Goal: Transaction & Acquisition: Purchase product/service

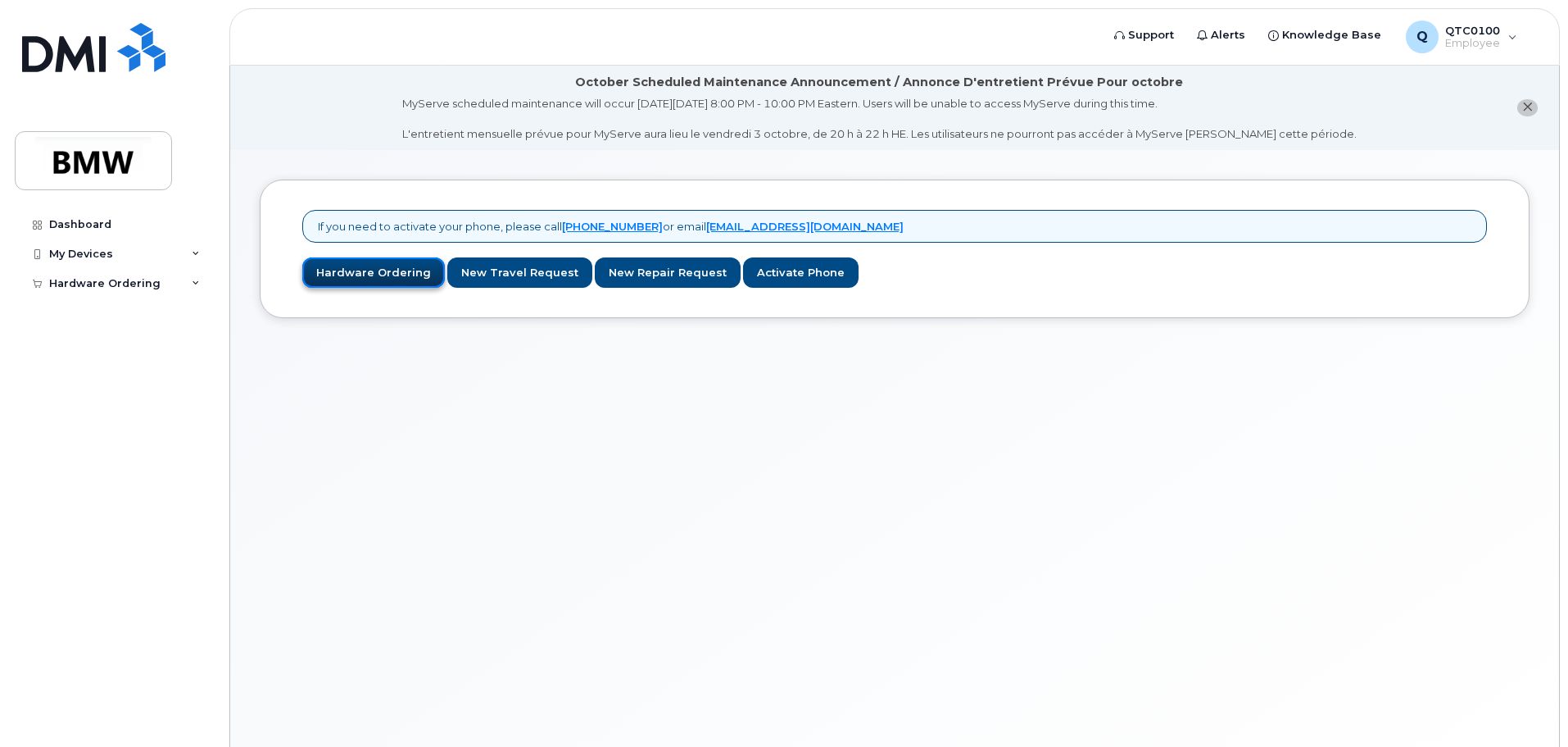
click at [381, 266] on link "Hardware Ordering" at bounding box center [373, 272] width 142 height 30
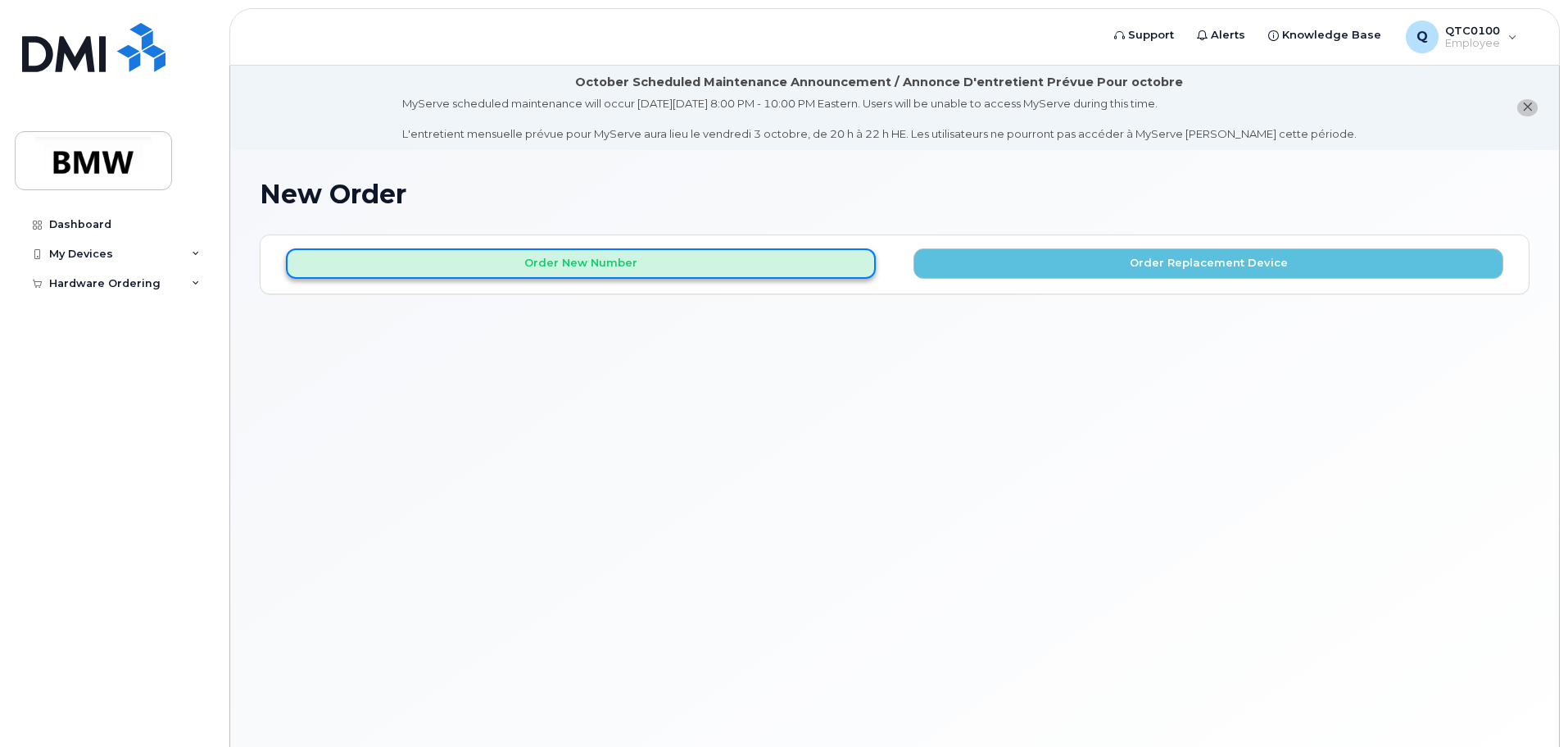
click at [751, 255] on button "Order New Number" at bounding box center [581, 264] width 590 height 30
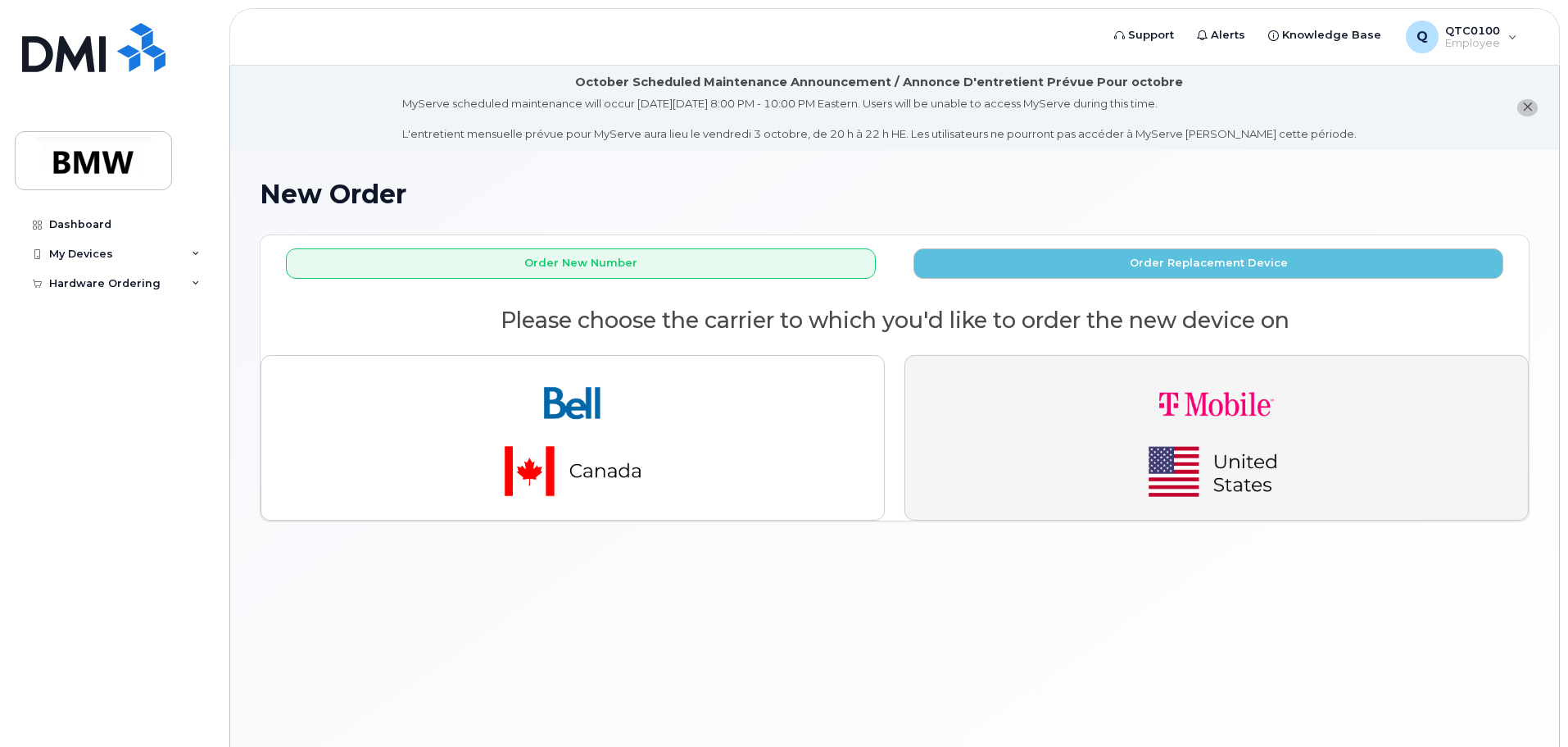
click at [1189, 433] on img "button" at bounding box center [1217, 438] width 229 height 137
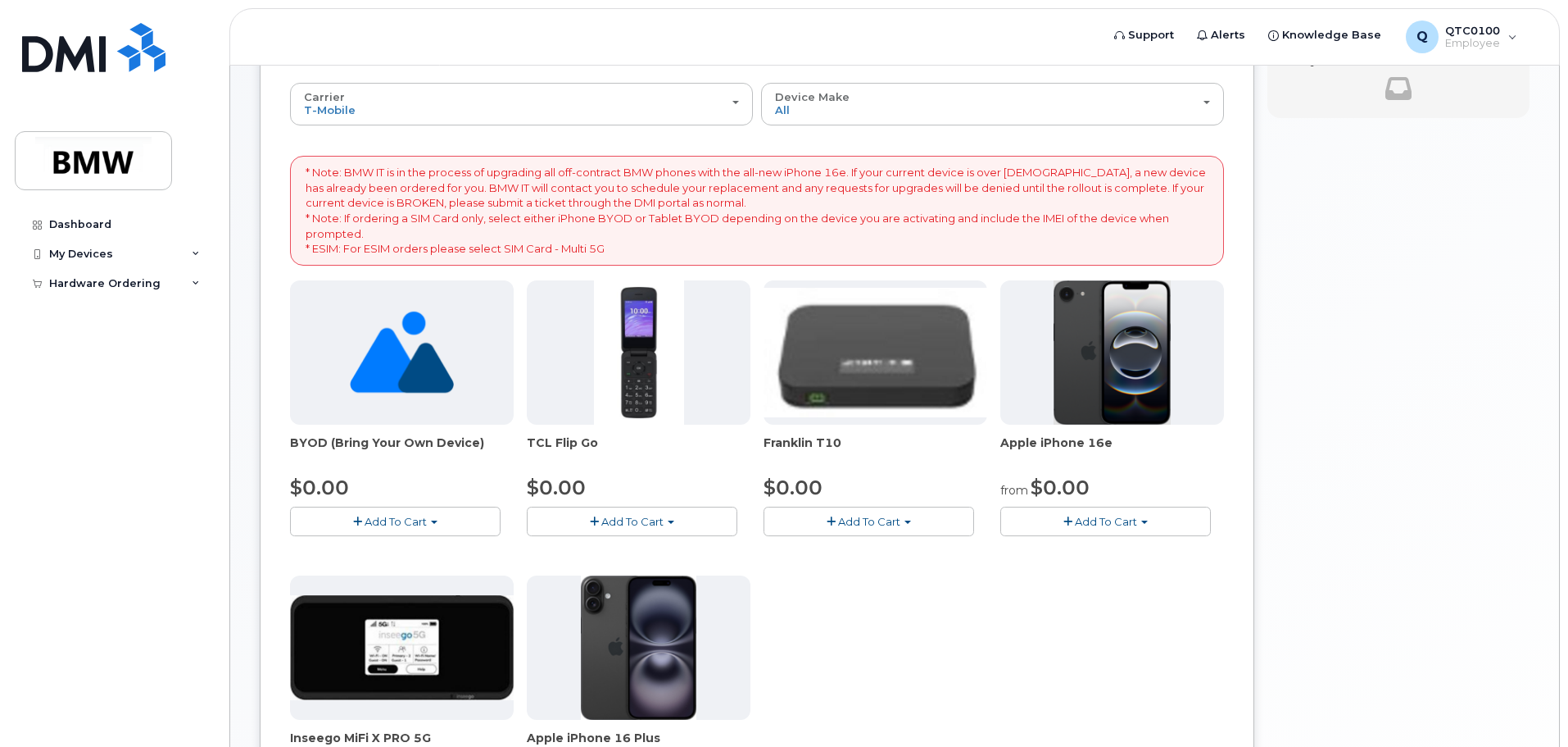
scroll to position [328, 0]
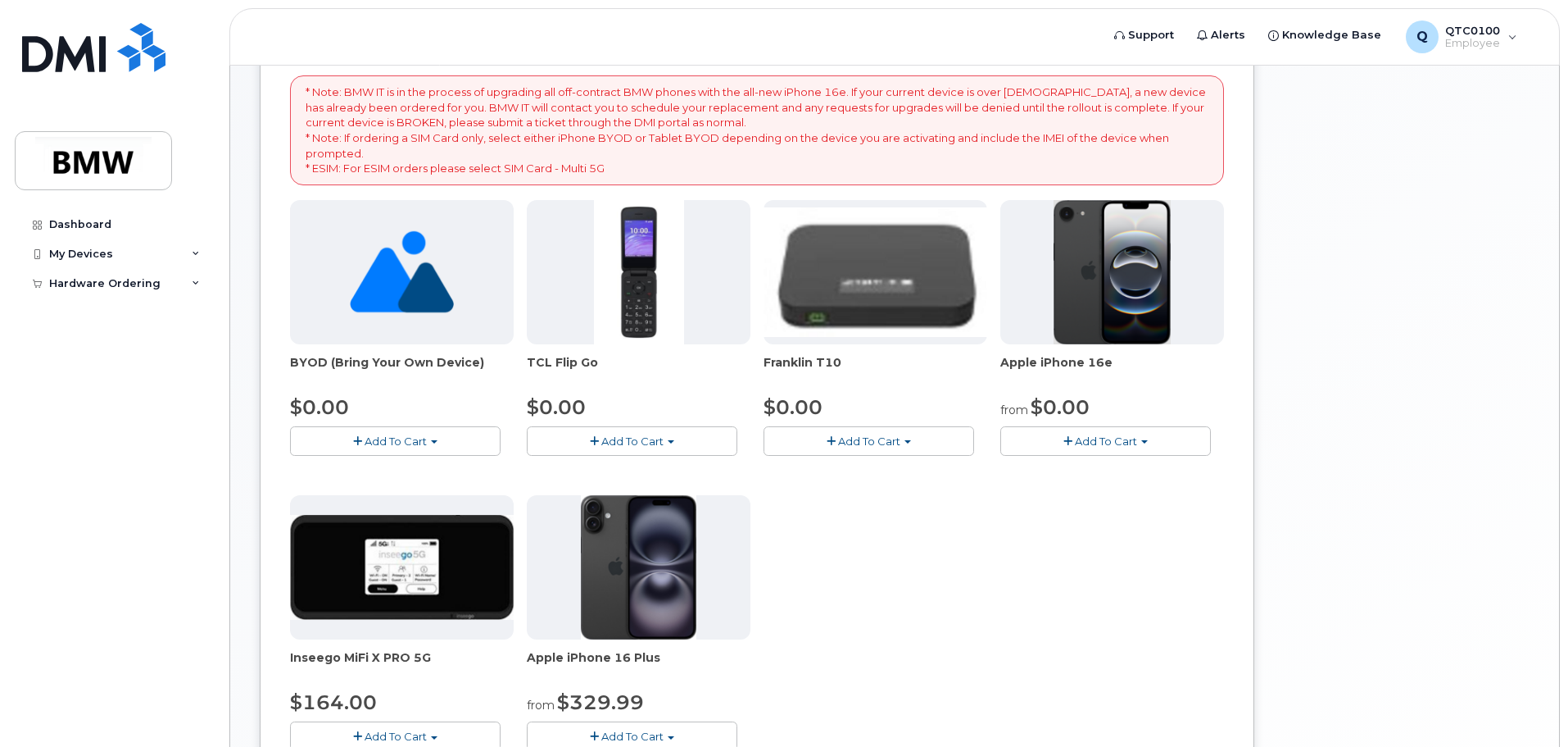
click at [1073, 444] on button "Add To Cart" at bounding box center [1105, 441] width 211 height 29
click at [1120, 476] on link "$0.00 - 30 Month Activation (128GB)" at bounding box center [1122, 471] width 236 height 20
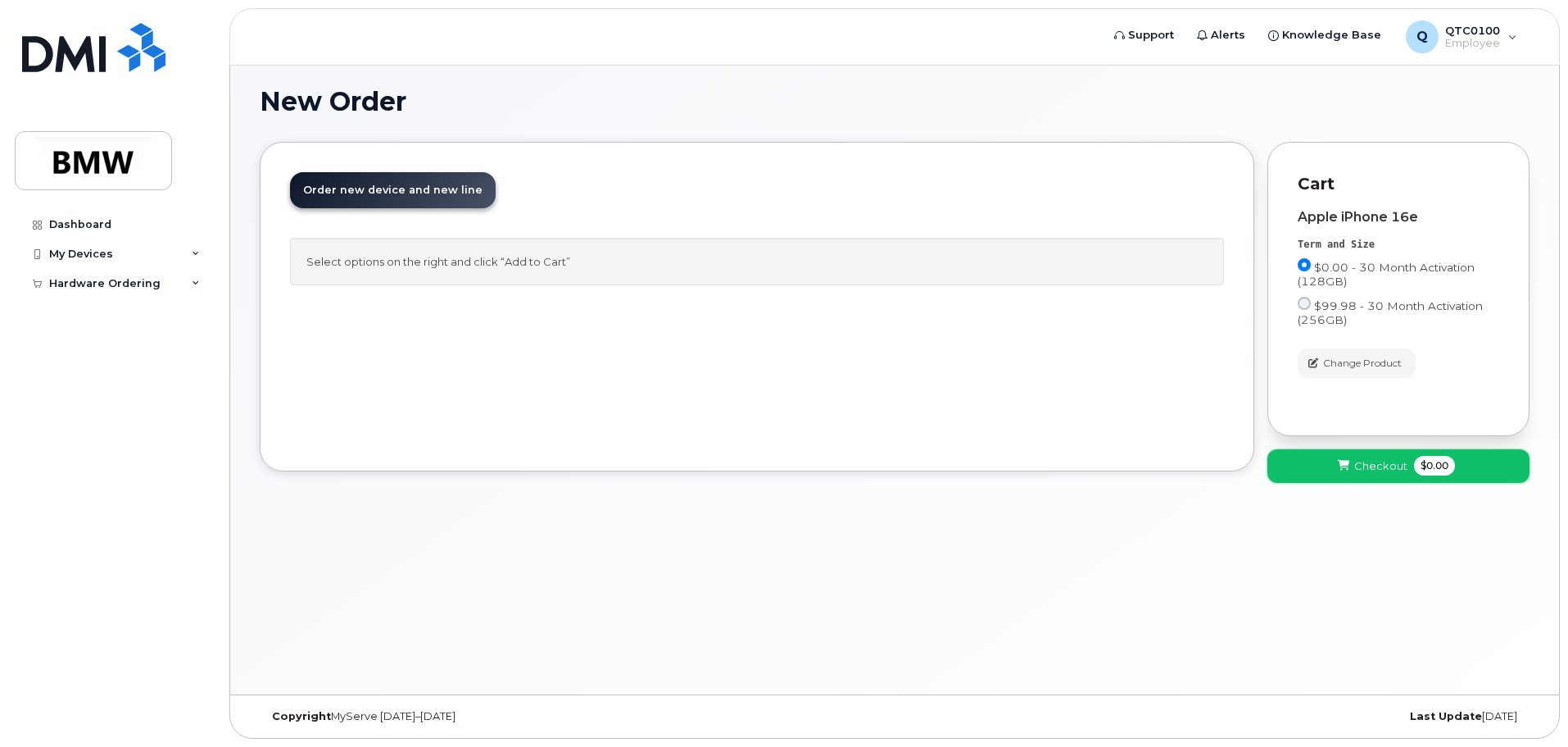
click at [1345, 459] on span at bounding box center [1344, 466] width 15 height 15
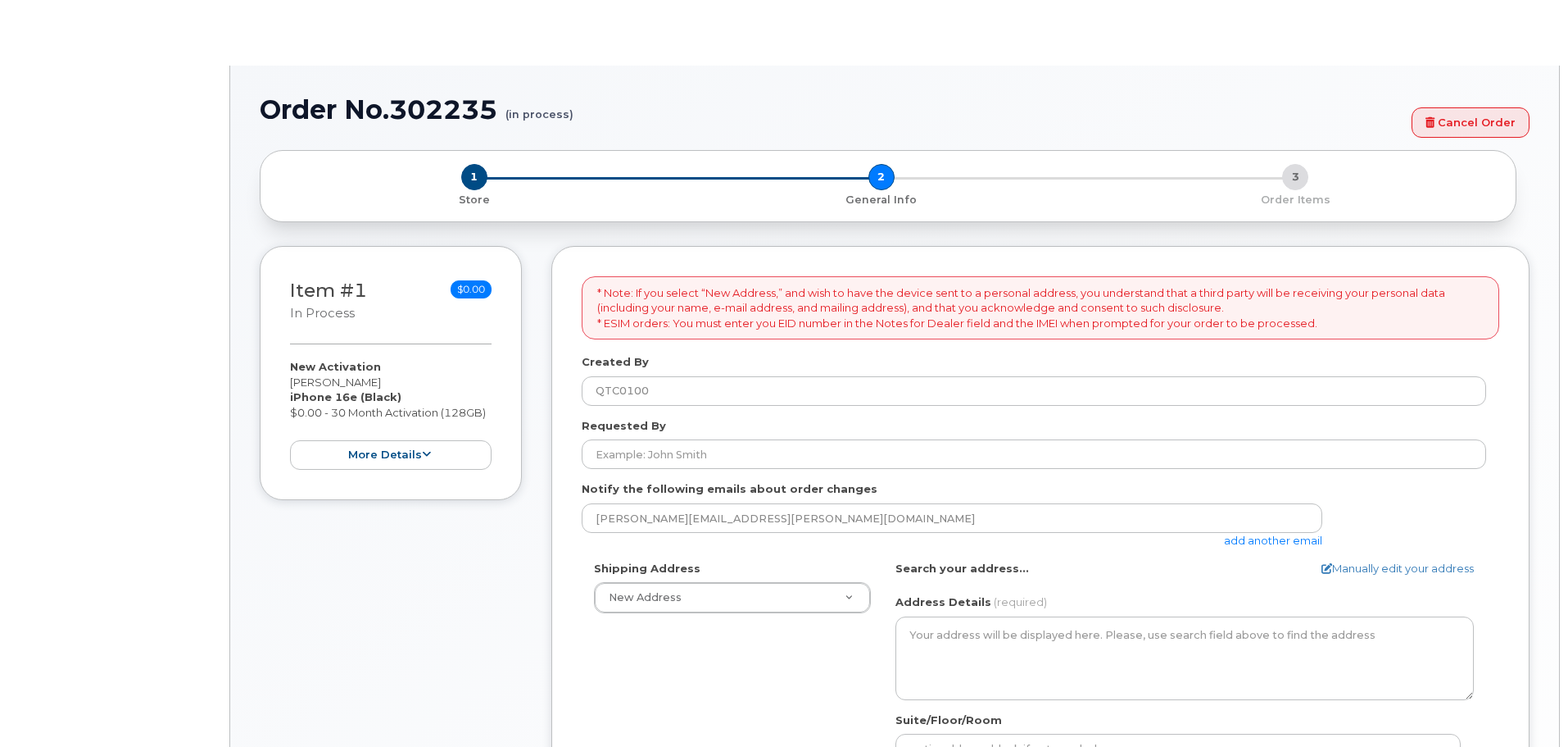
select select
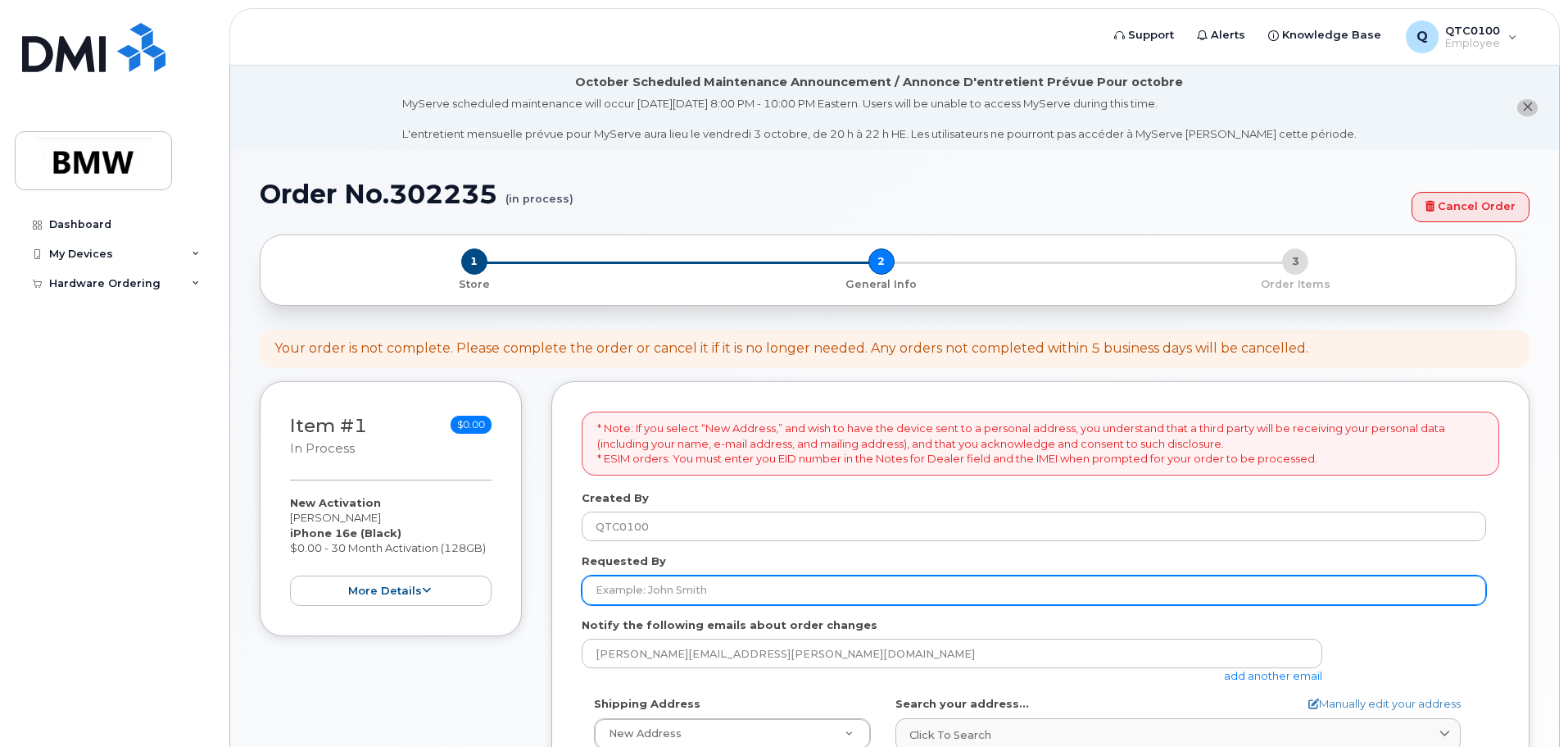
click at [683, 585] on input "Requested By" at bounding box center [1034, 590] width 905 height 30
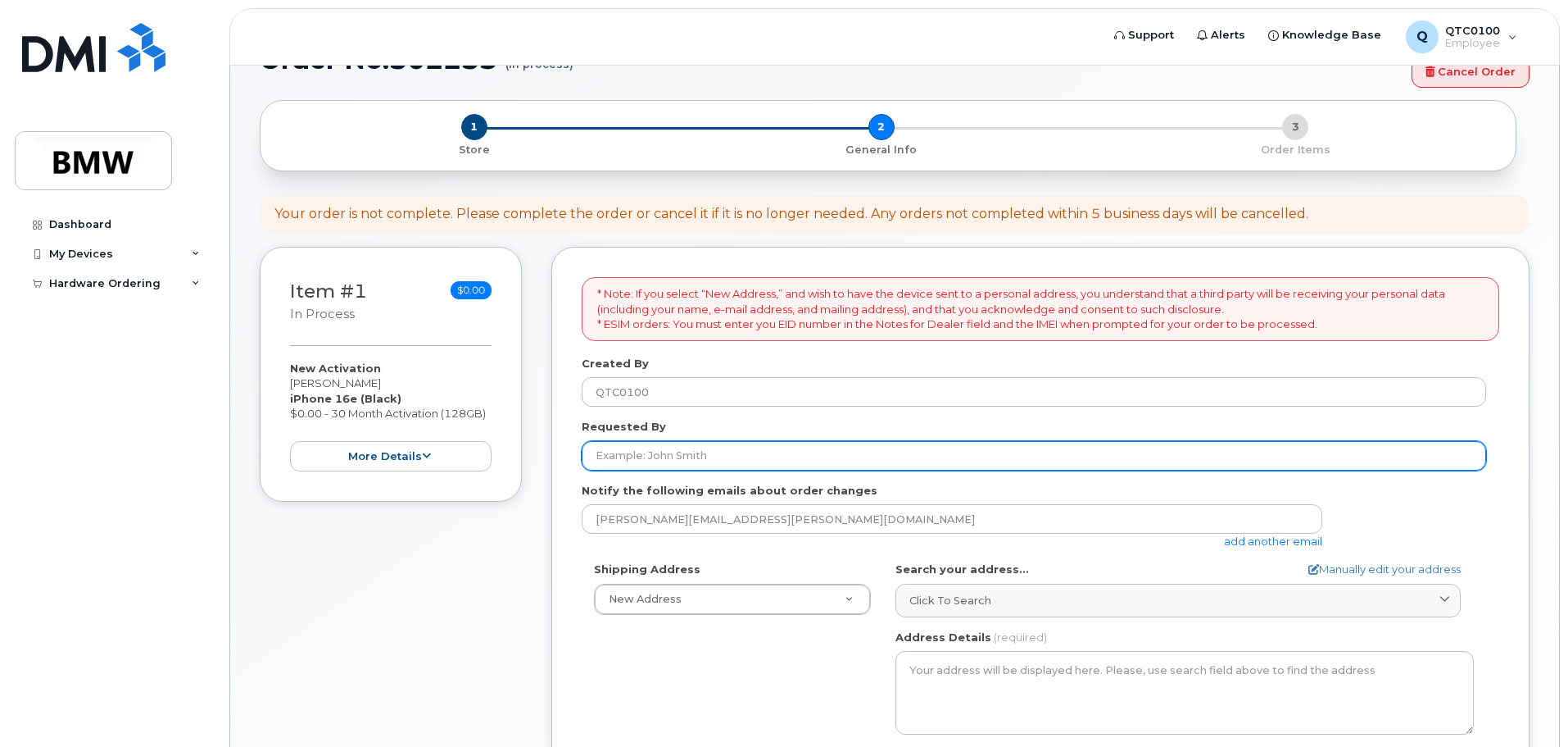
scroll to position [164, 0]
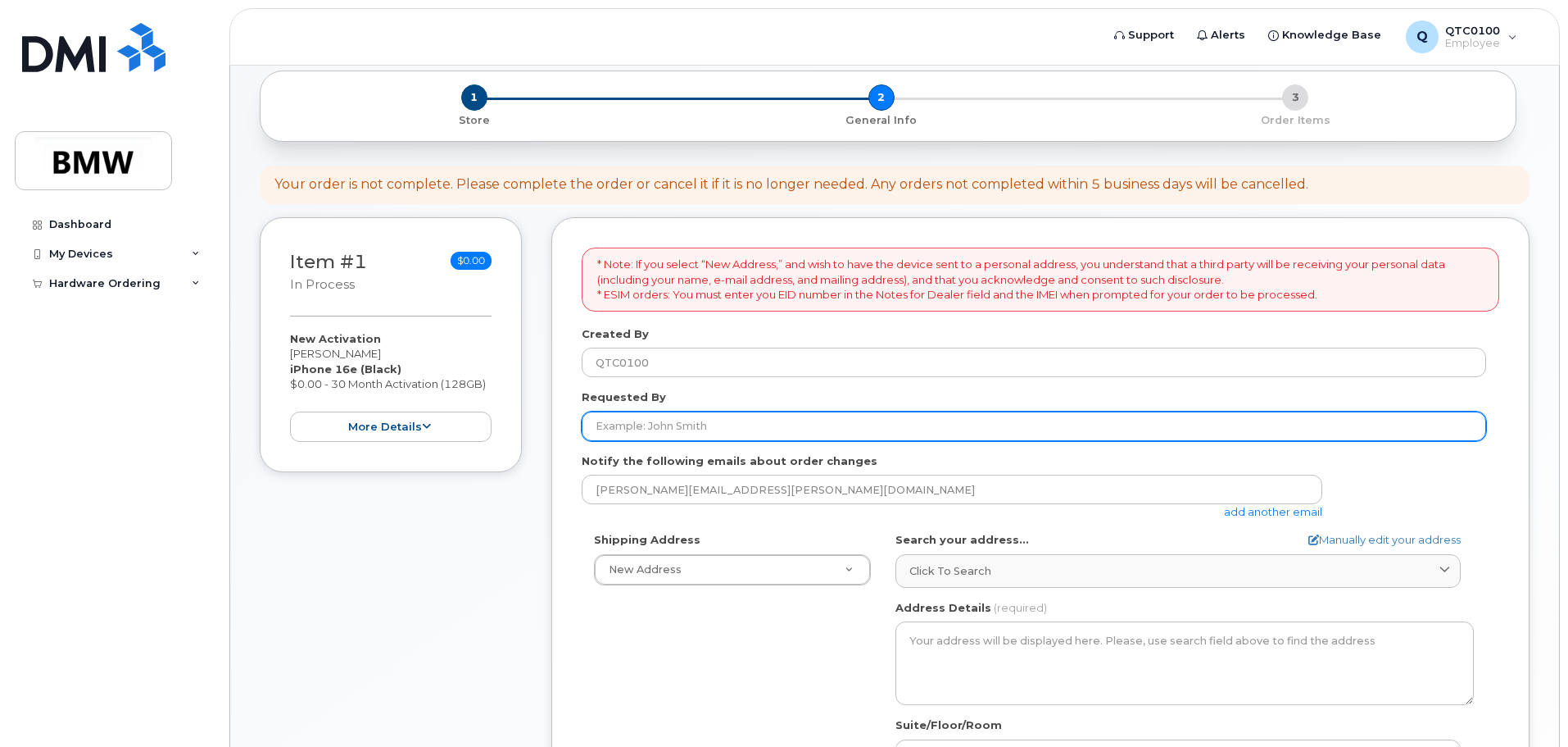
click at [666, 426] on input "Requested By" at bounding box center [1034, 426] width 905 height 30
type input "[PERSON_NAME]"
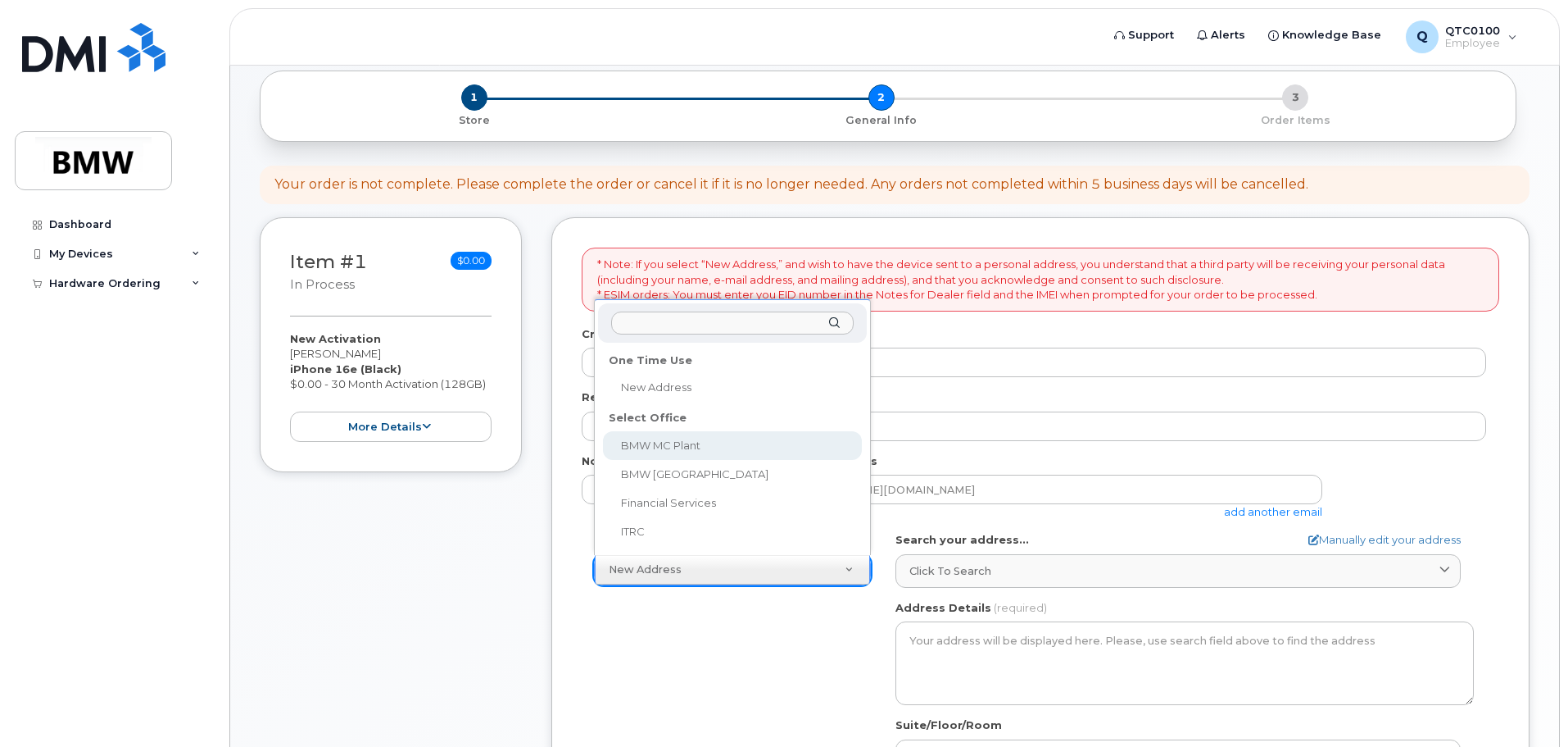
select select
type textarea "1400 Highway 101 S GREER SC 29651-6731 UNITED STATES Greer South Carolina 29651…"
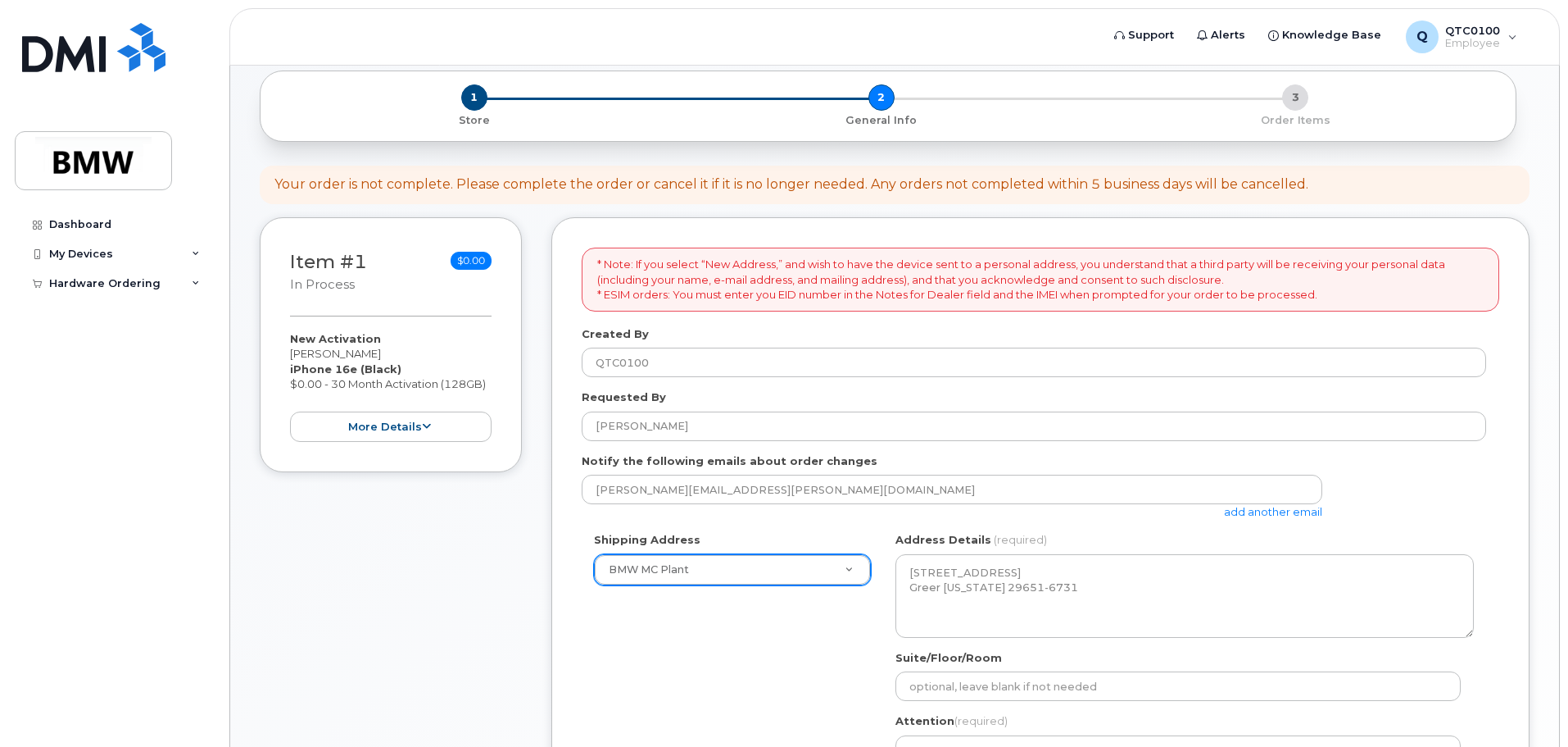
click at [752, 630] on div "Shipping Address BMW MC Plant New Address BMW MC Plant BMW North America Financ…" at bounding box center [1034, 686] width 905 height 309
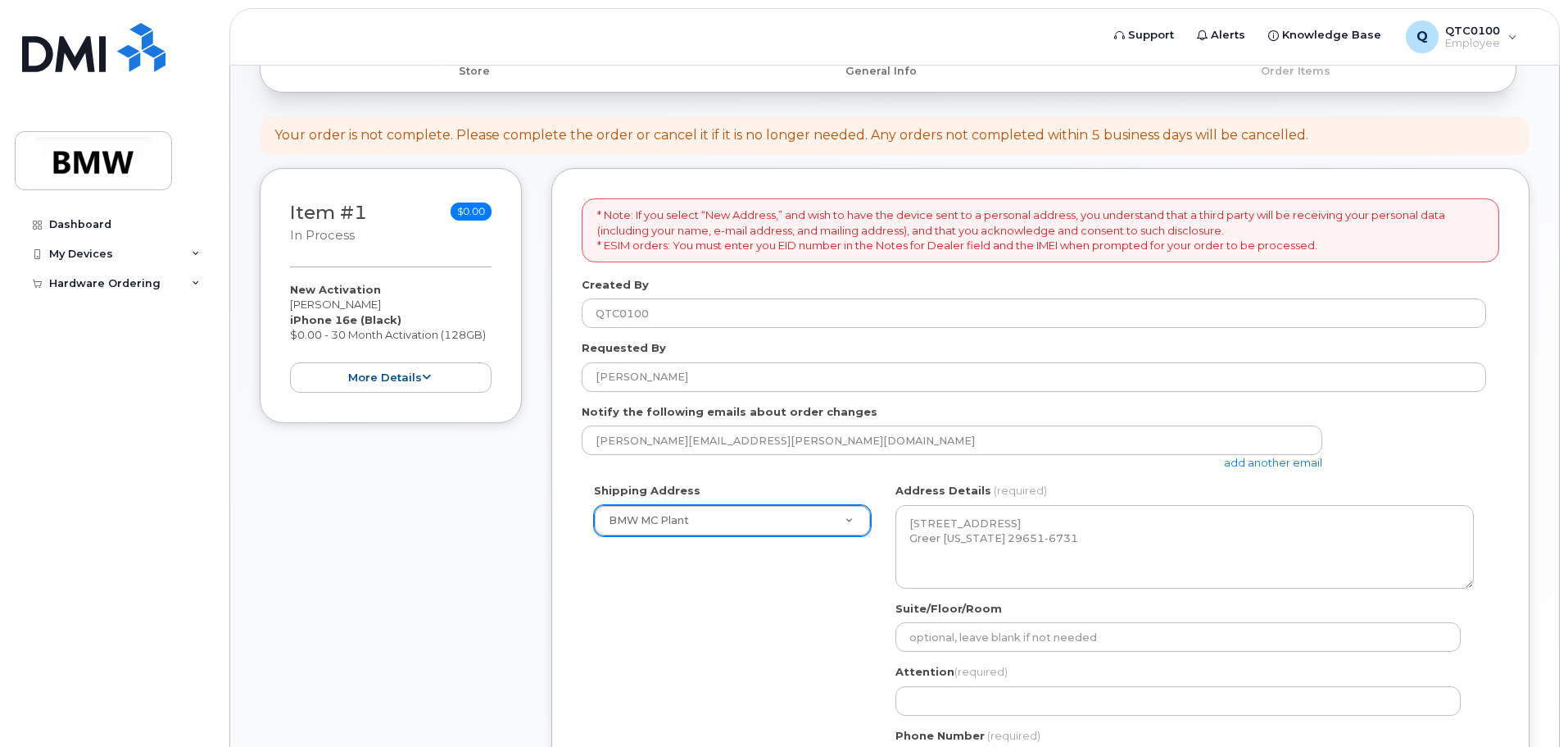
scroll to position [328, 0]
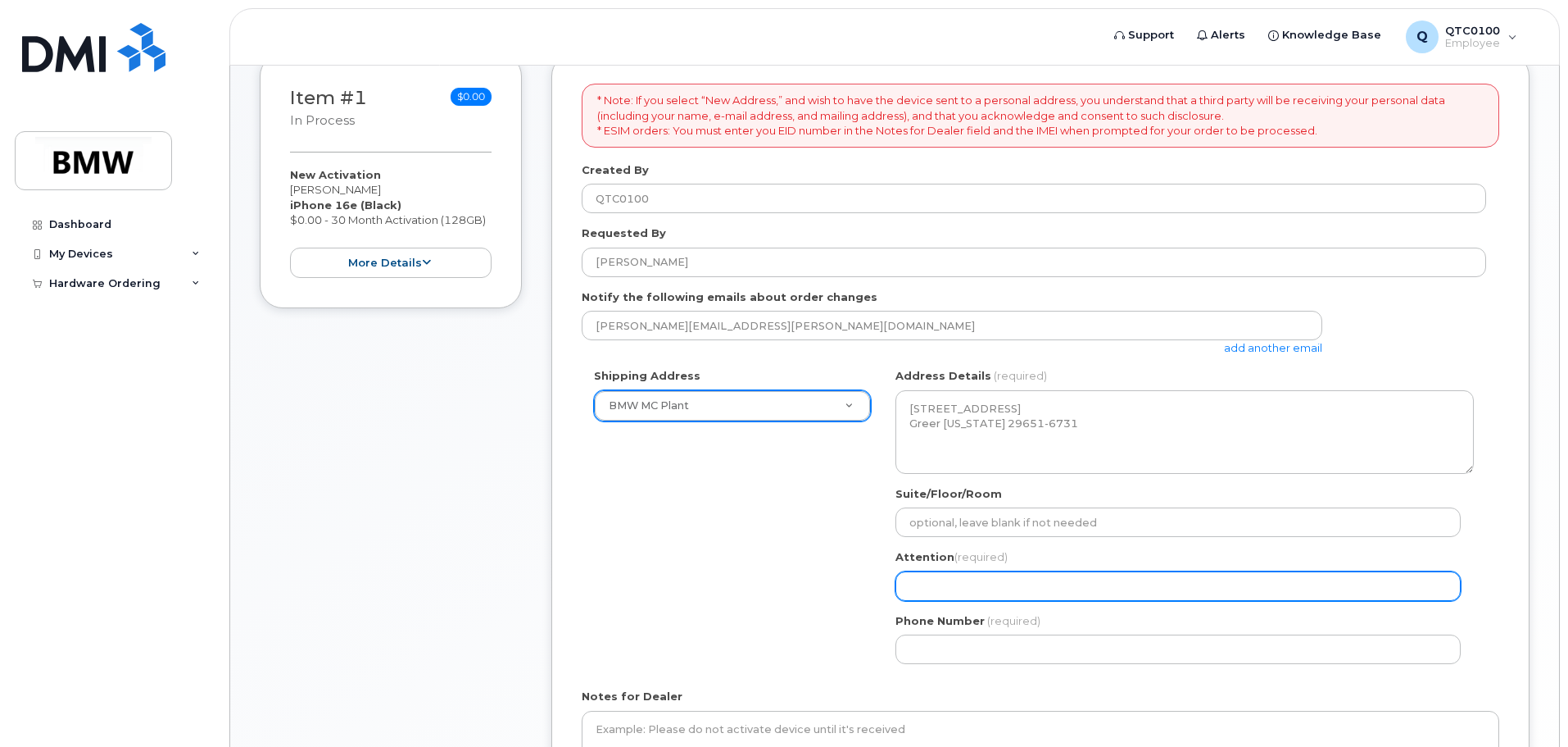
click at [985, 588] on input "Attention (required)" at bounding box center [1178, 586] width 565 height 30
select select
type input "2"
select select
type input "28"
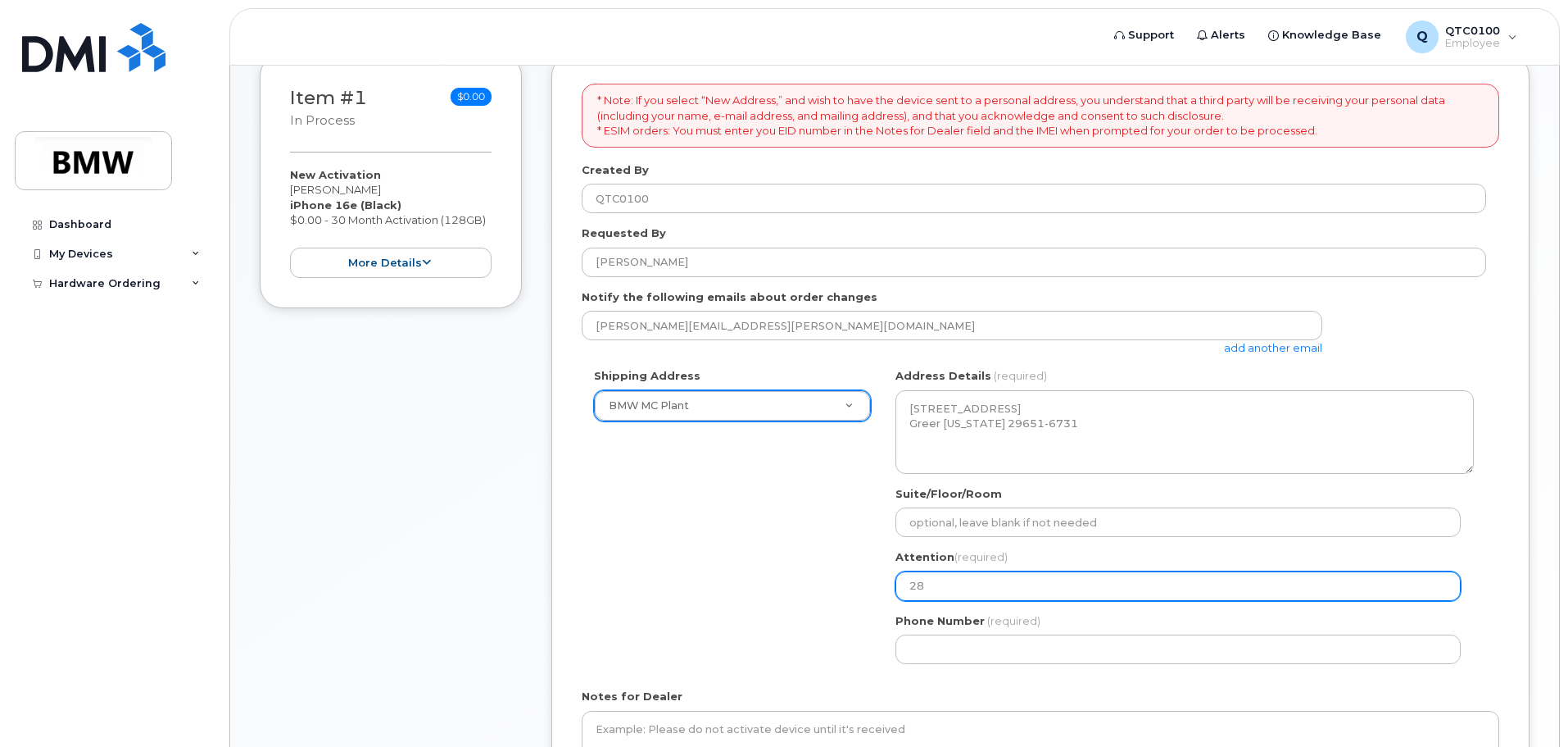
select select
type input "280"
select select
type input "2801"
select select
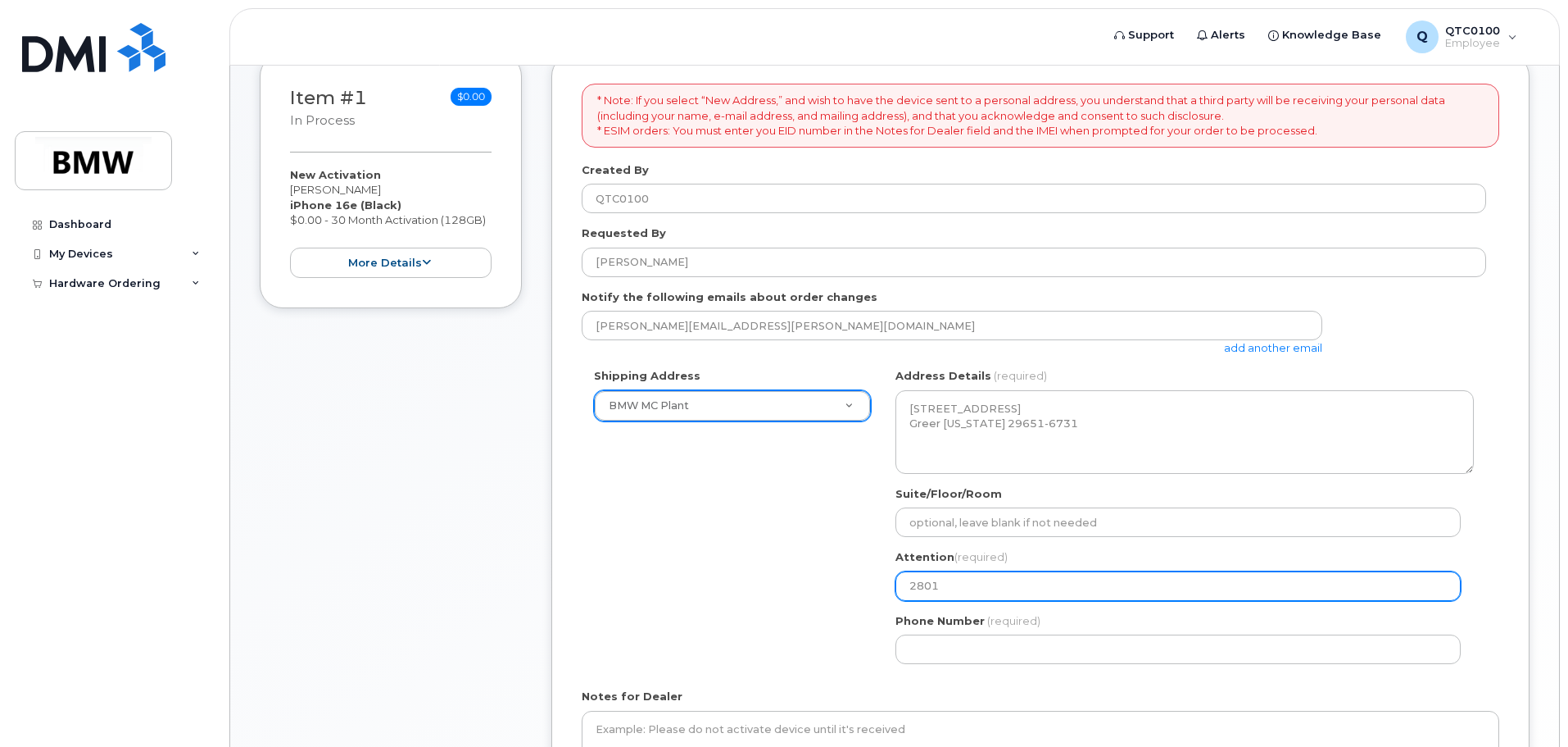
type input "2801e"
select select
type input "2801er"
select select
type input "2801e"
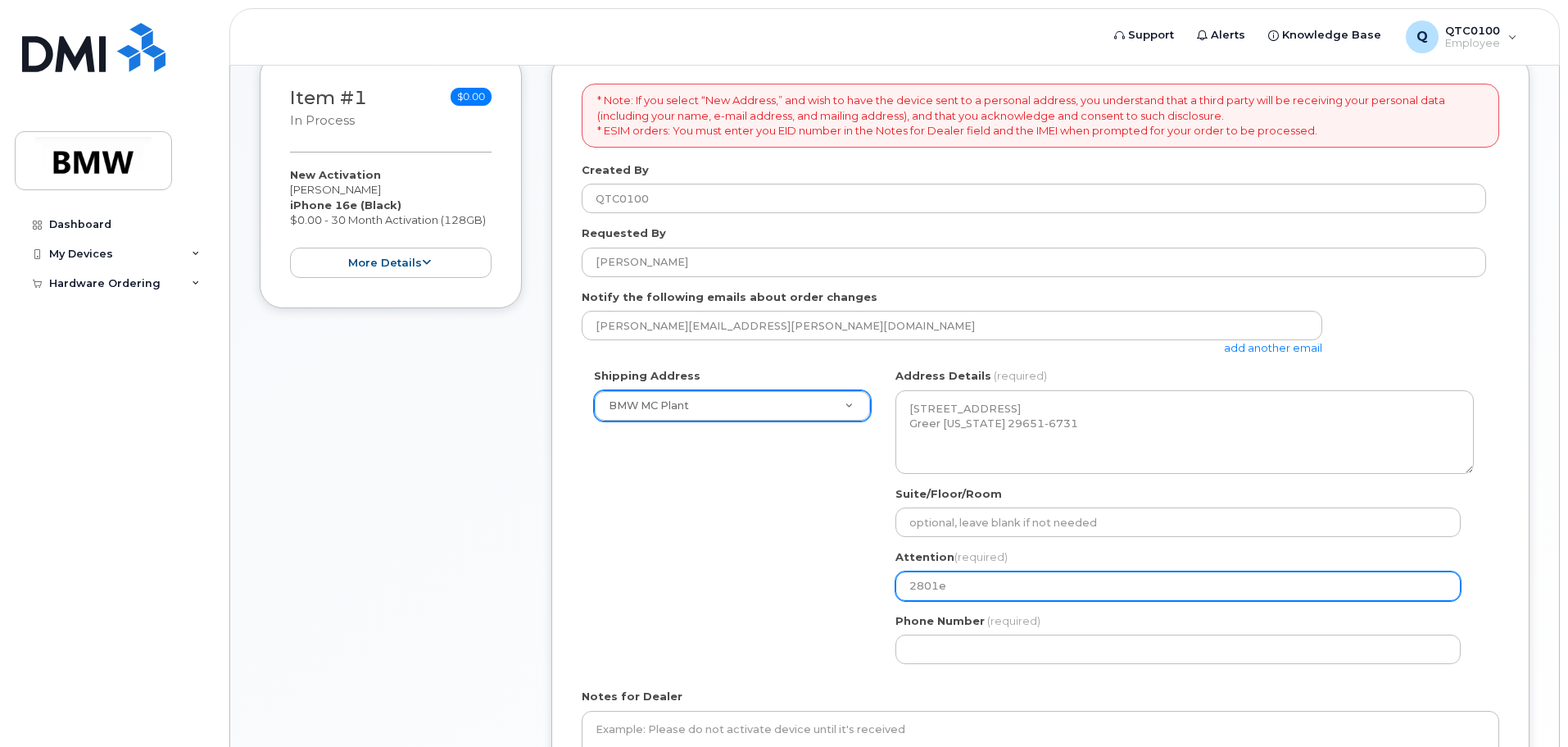
select select
type input "2801"
select select
type input "2801 E"
select select
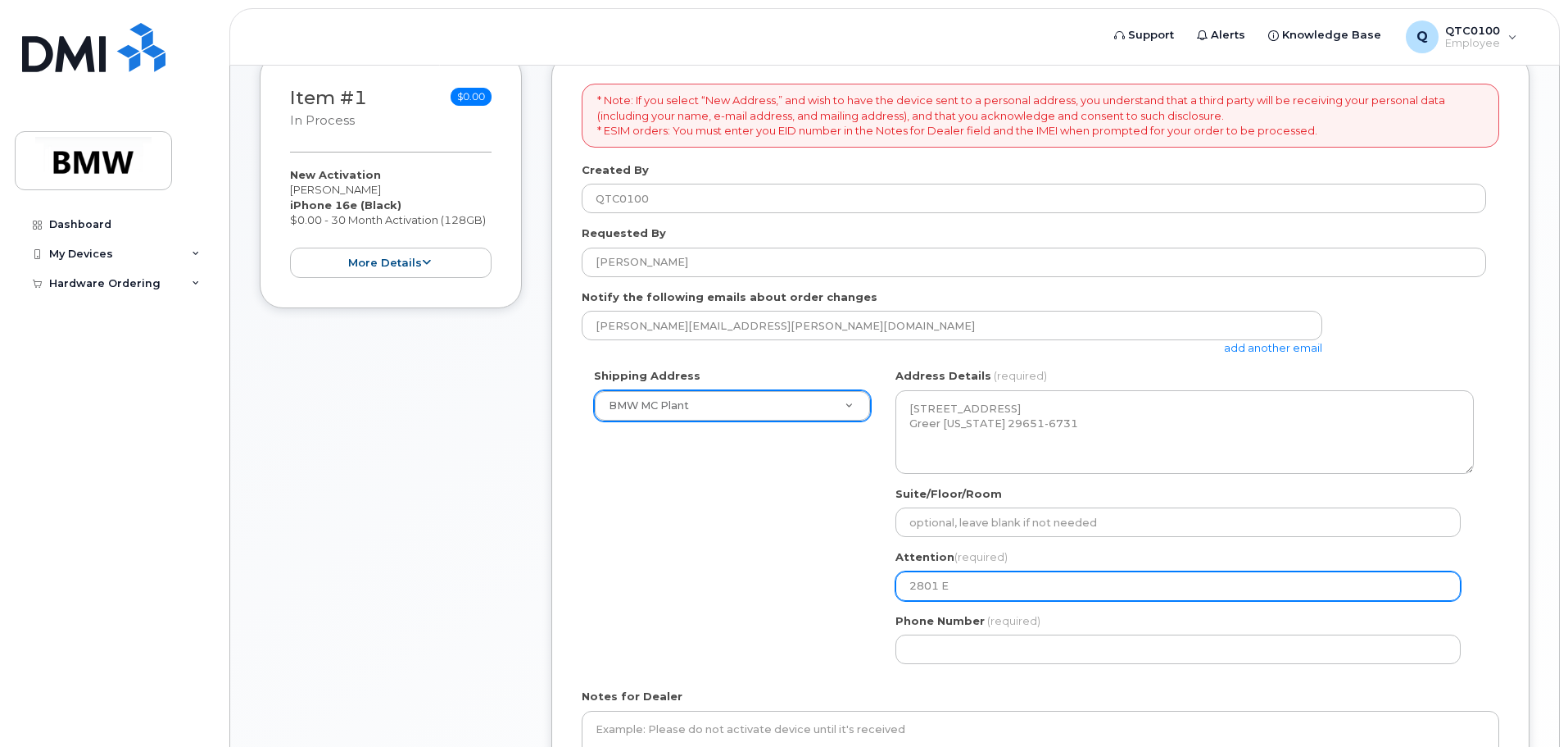
type input "2801 Er"
select select
type input "2801 Eri"
select select
type input "2801 Eriv"
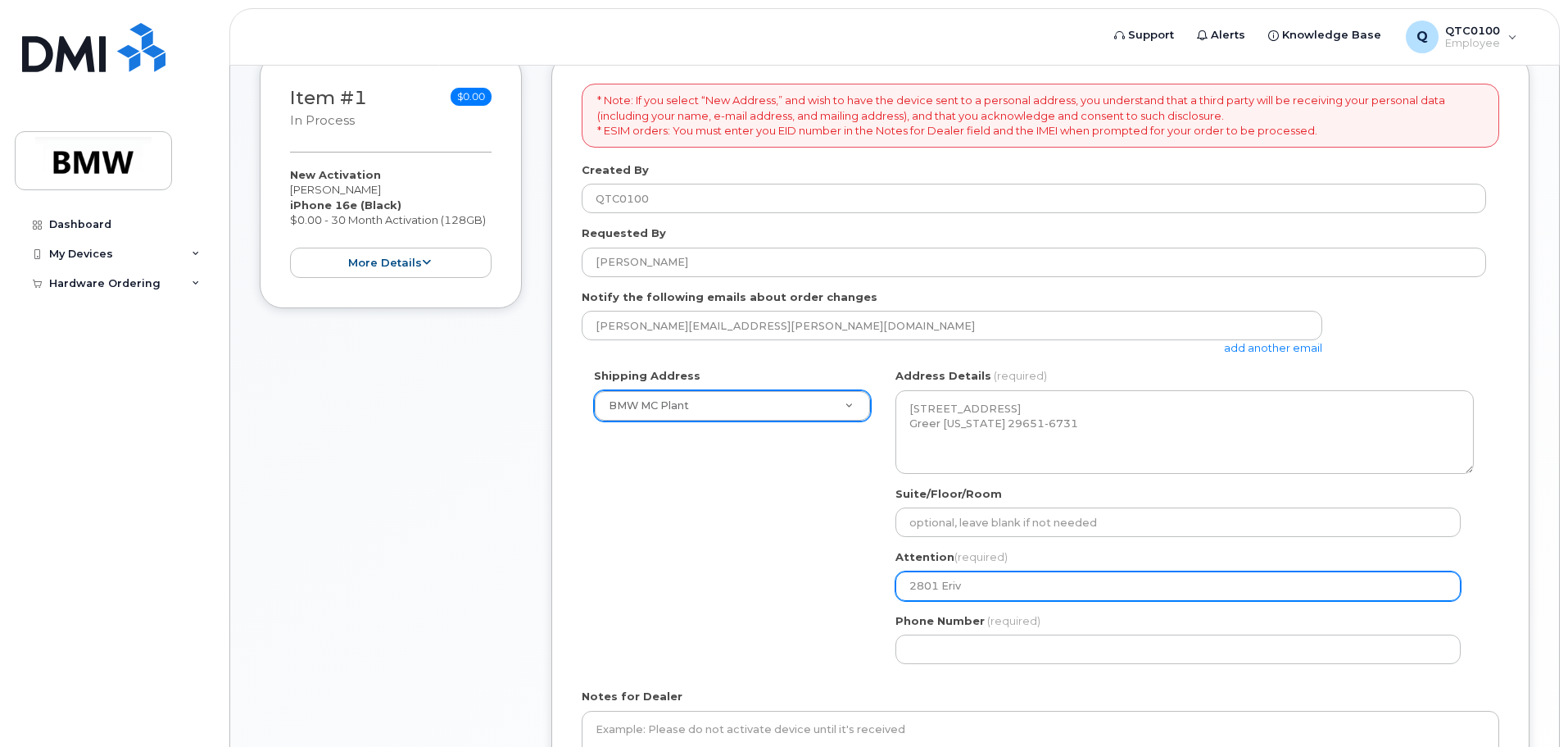
select select
type input "2801 Eri"
select select
type input "2801 Eric"
select select
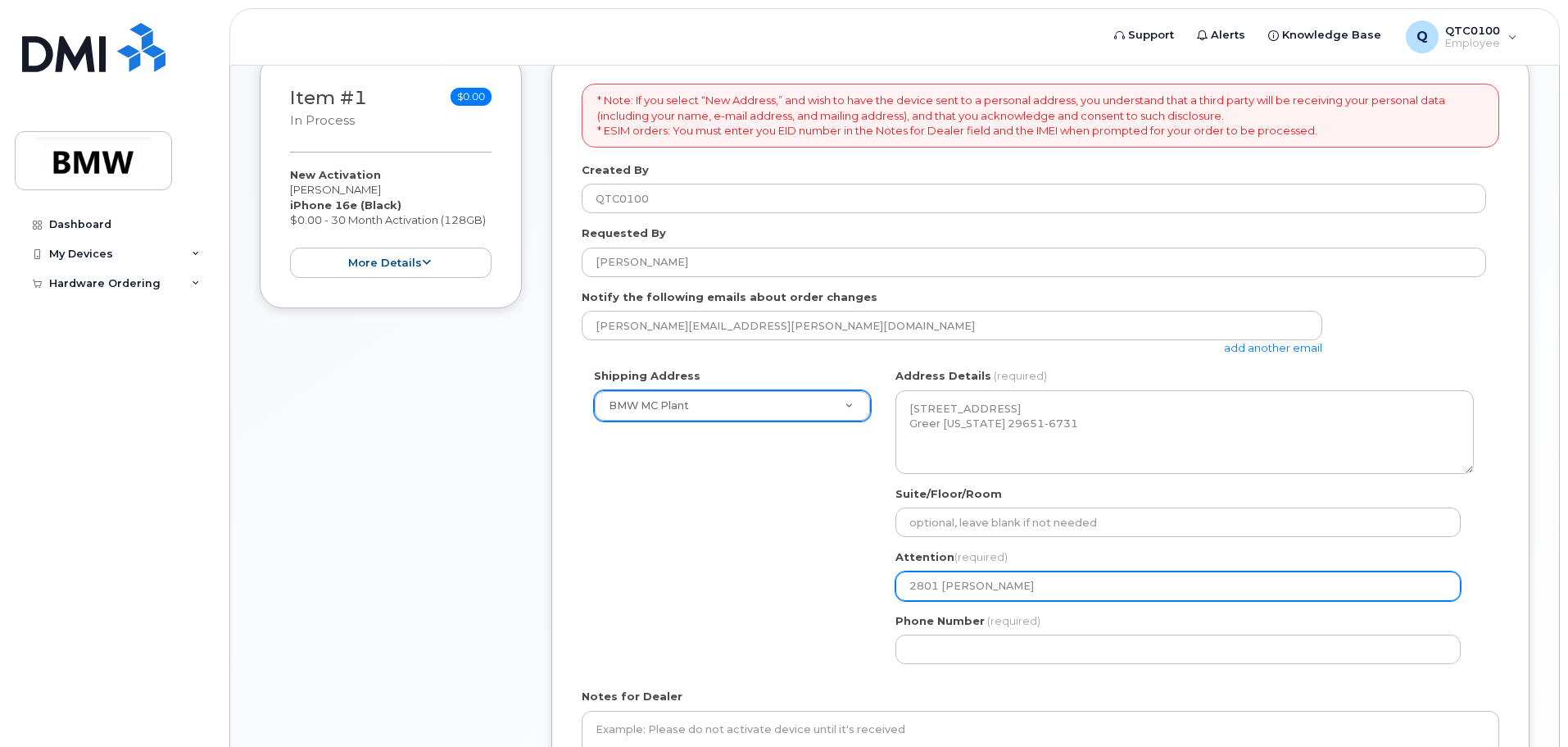
type input "2801 Eric C"
select select
type input "2801 Eric Ca"
select select
type input "2801 Eric Car"
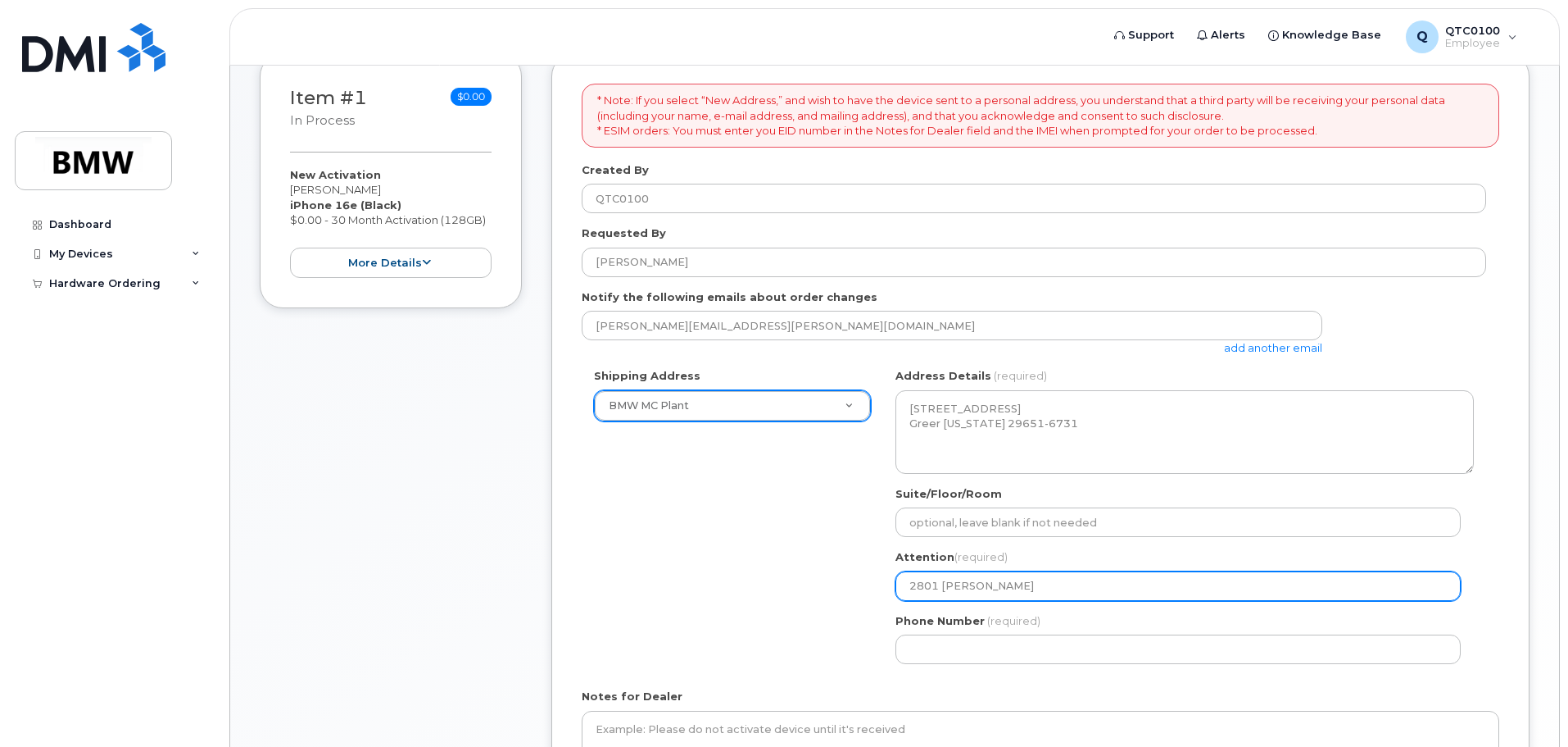
select select
type input "2801 Eric Card"
select select
type input "2801 Eric Cardi"
select select
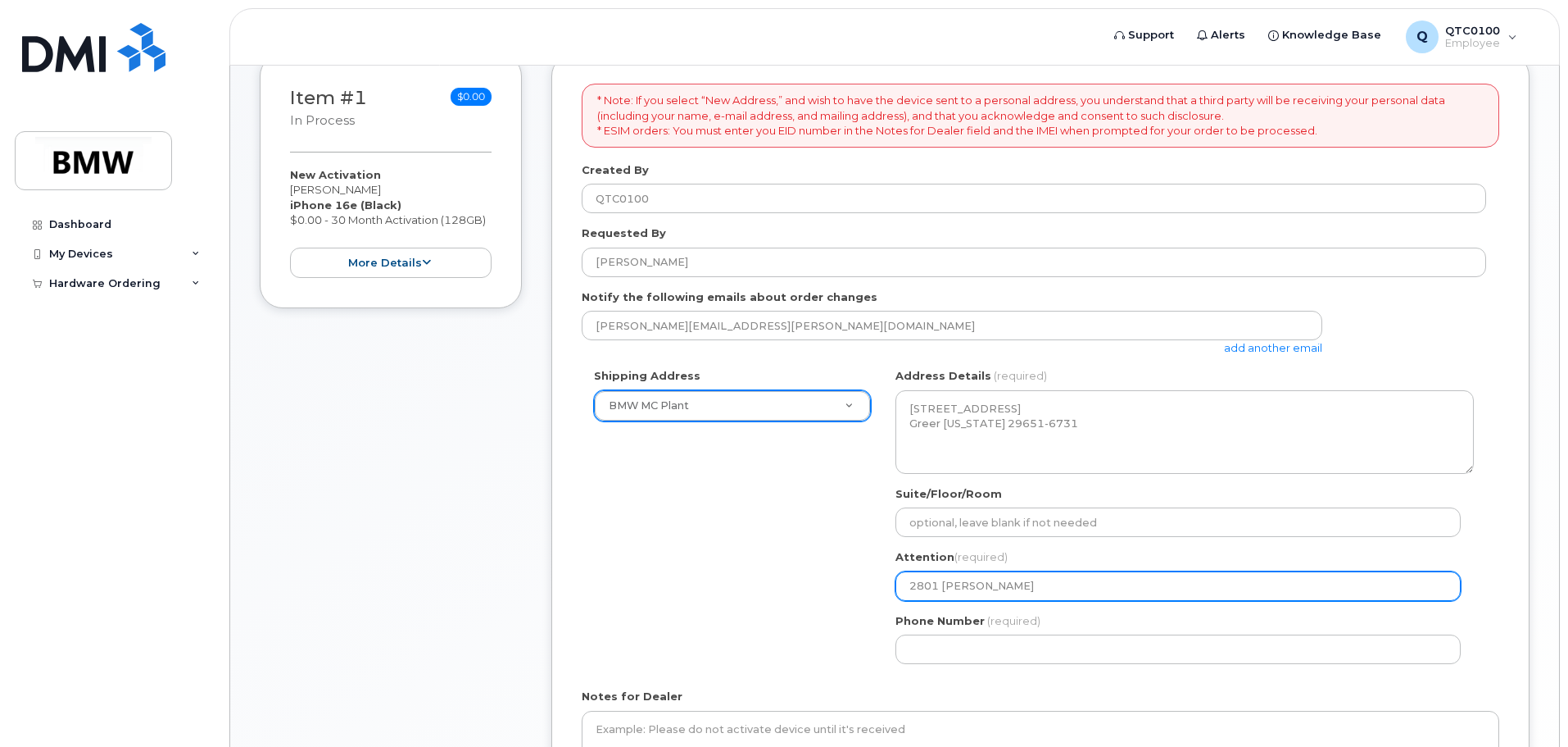
type input "2801 Eric Cardia"
select select
type input "2801 Eric Cardial"
select select
type input "2801 Eric Cardia"
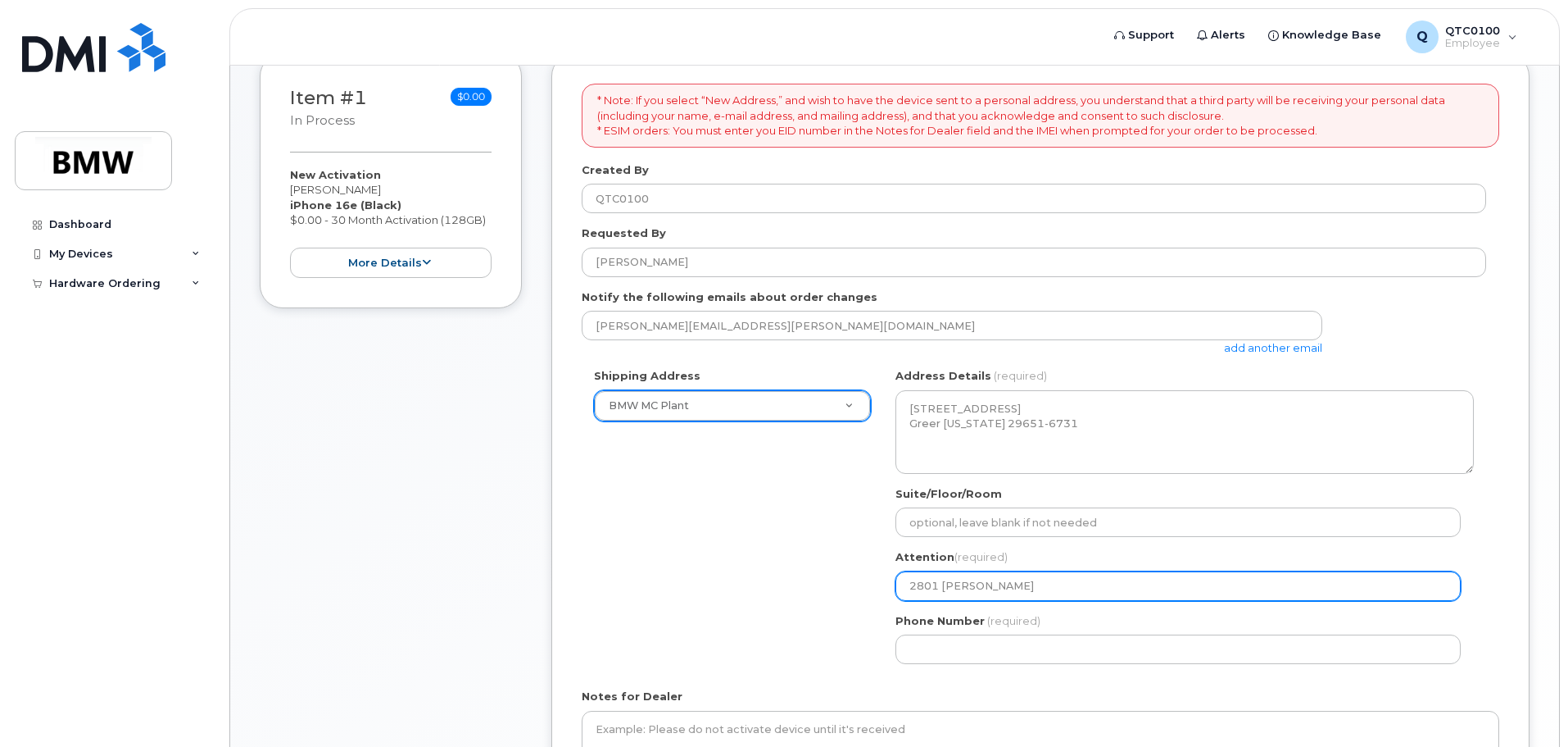
select select
type input "2801 Eric Cardi"
select select
type input "2801 Eric Cardin"
select select
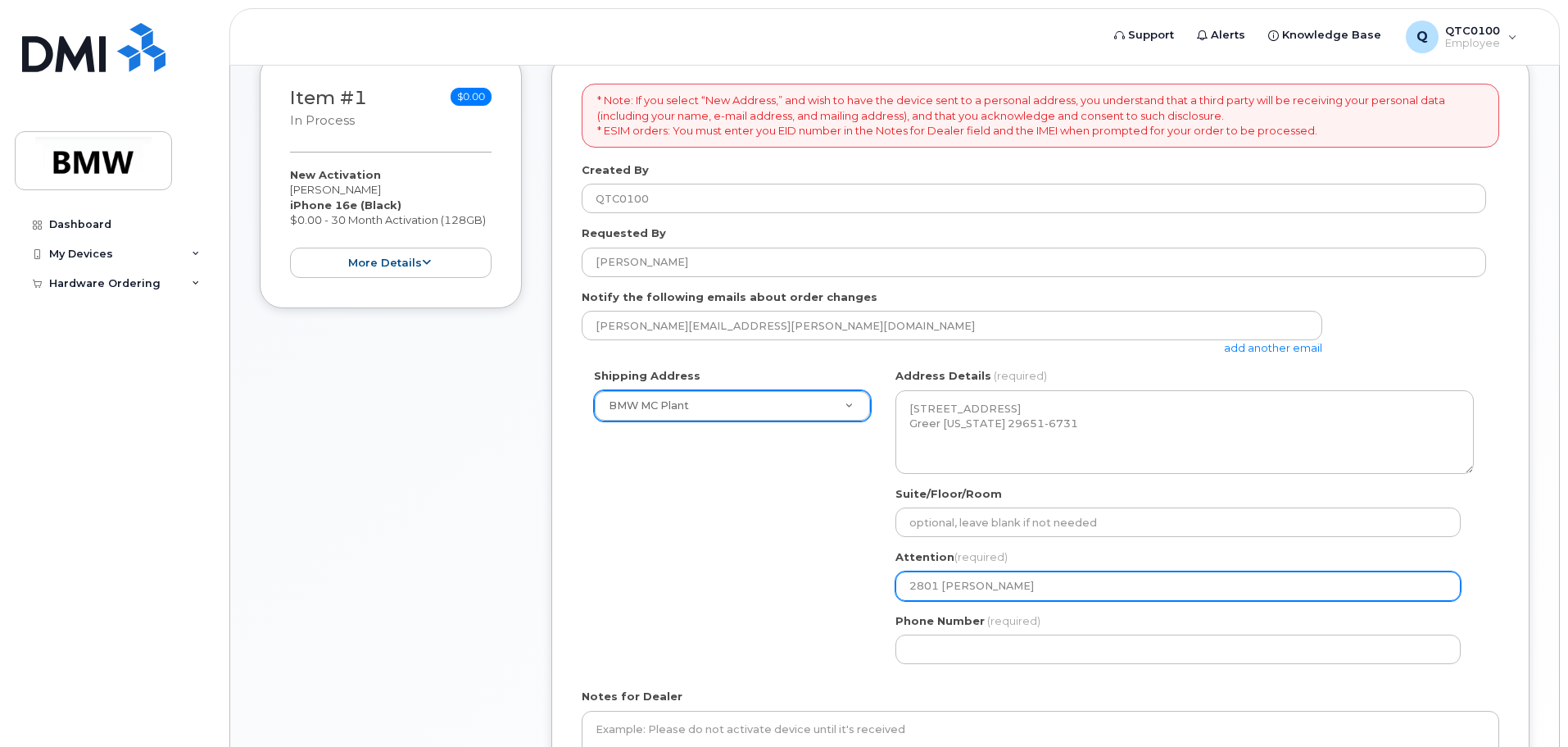
type input "2801 Eric Cardina"
select select
type input "2801 Eric Cardinak"
select select
type input "2801 Eric Cardinakl"
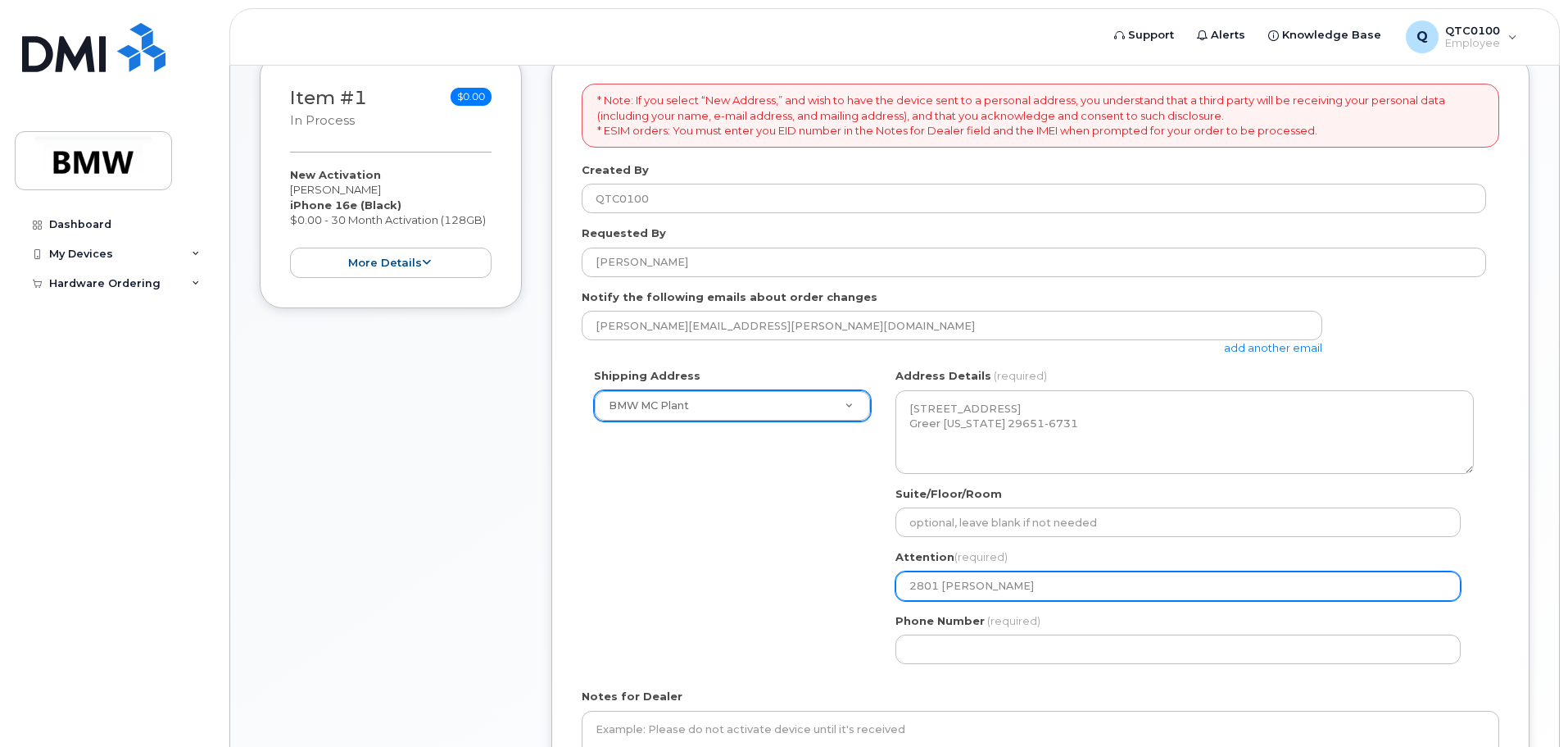
select select
type input "2801 Eric Cardinak"
select select
type input "2801 Eric Cardina"
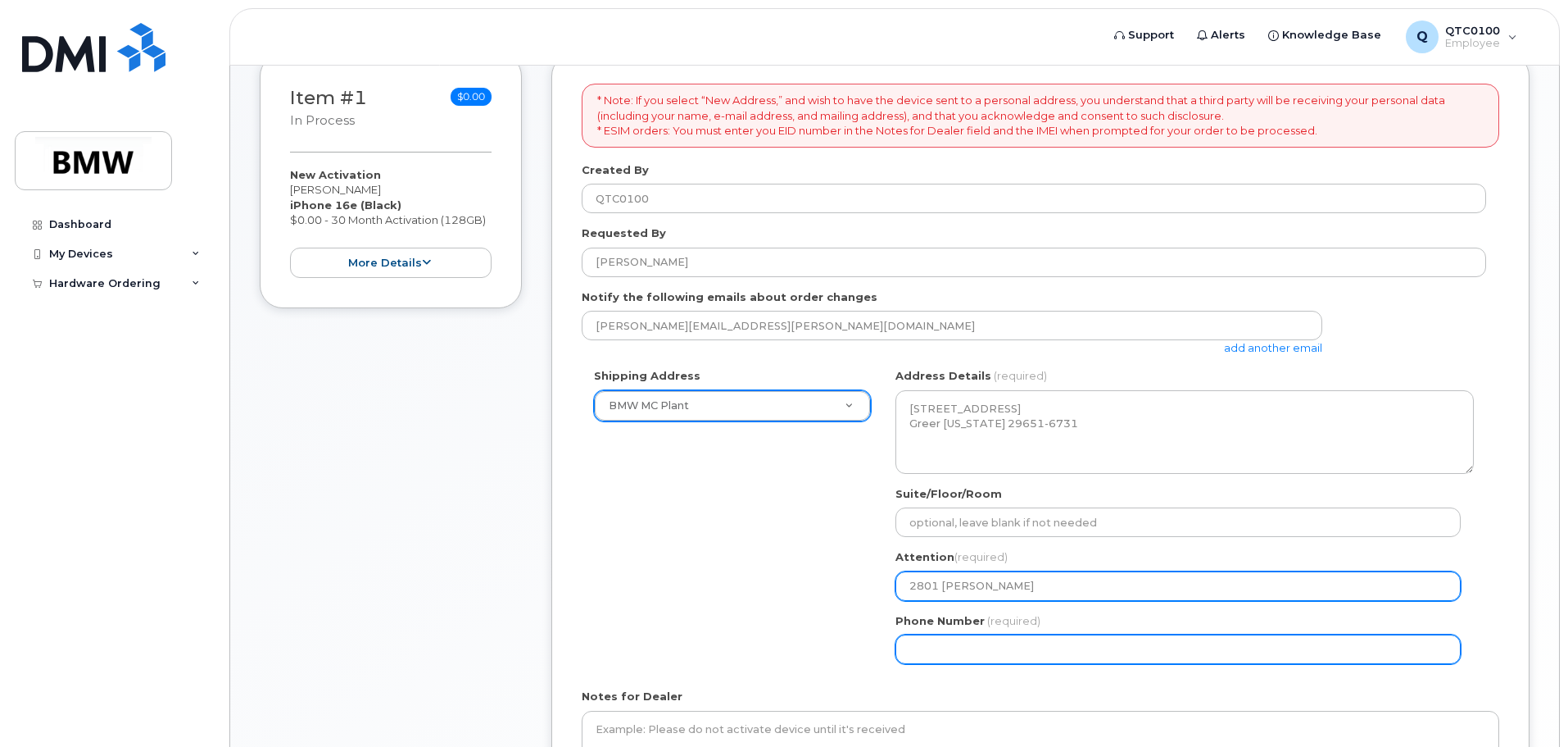
select select
type input "2801 Eric Cardinal"
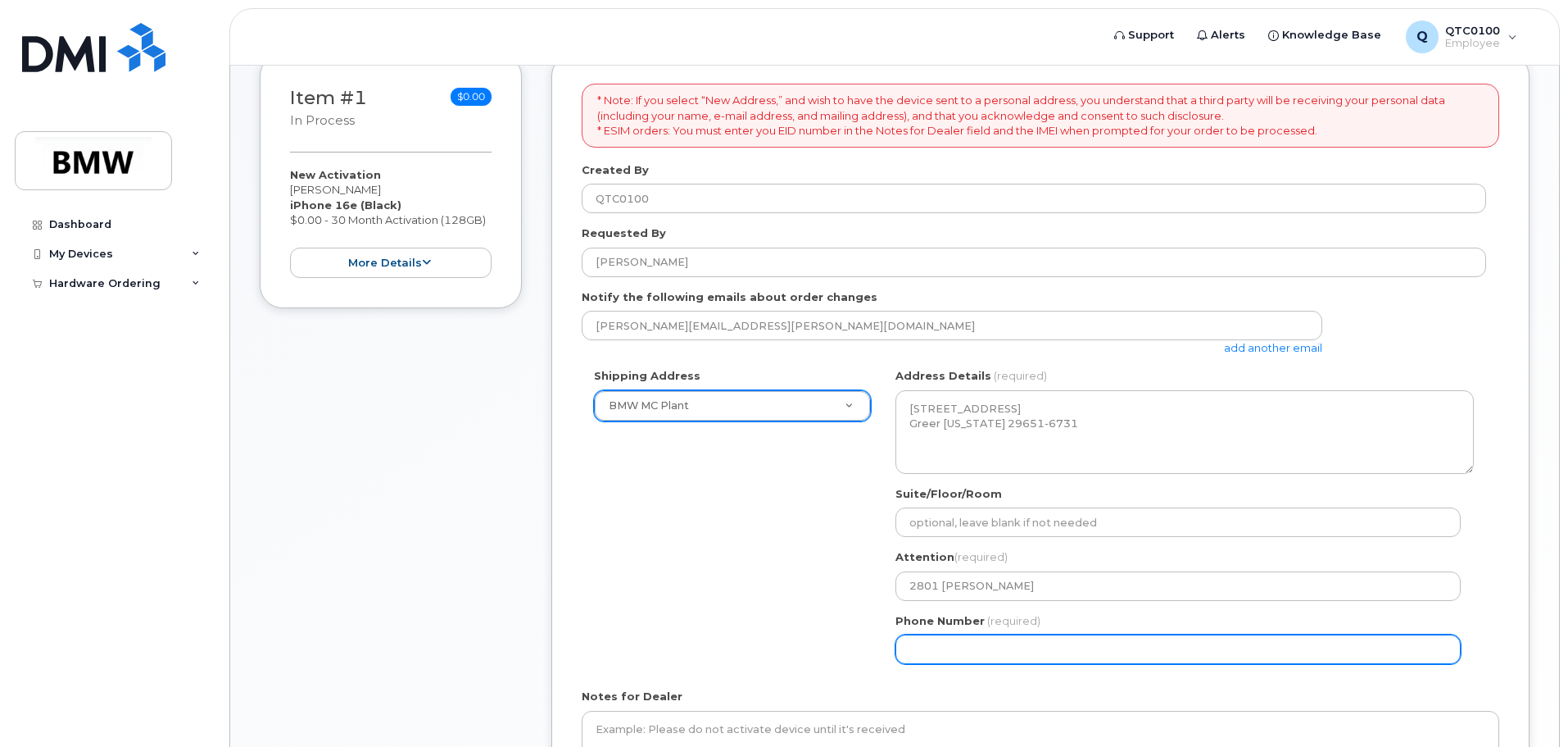
click at [1034, 654] on input "Phone Number" at bounding box center [1178, 649] width 565 height 30
select select
type input "864451138"
select select
type input "8644511384"
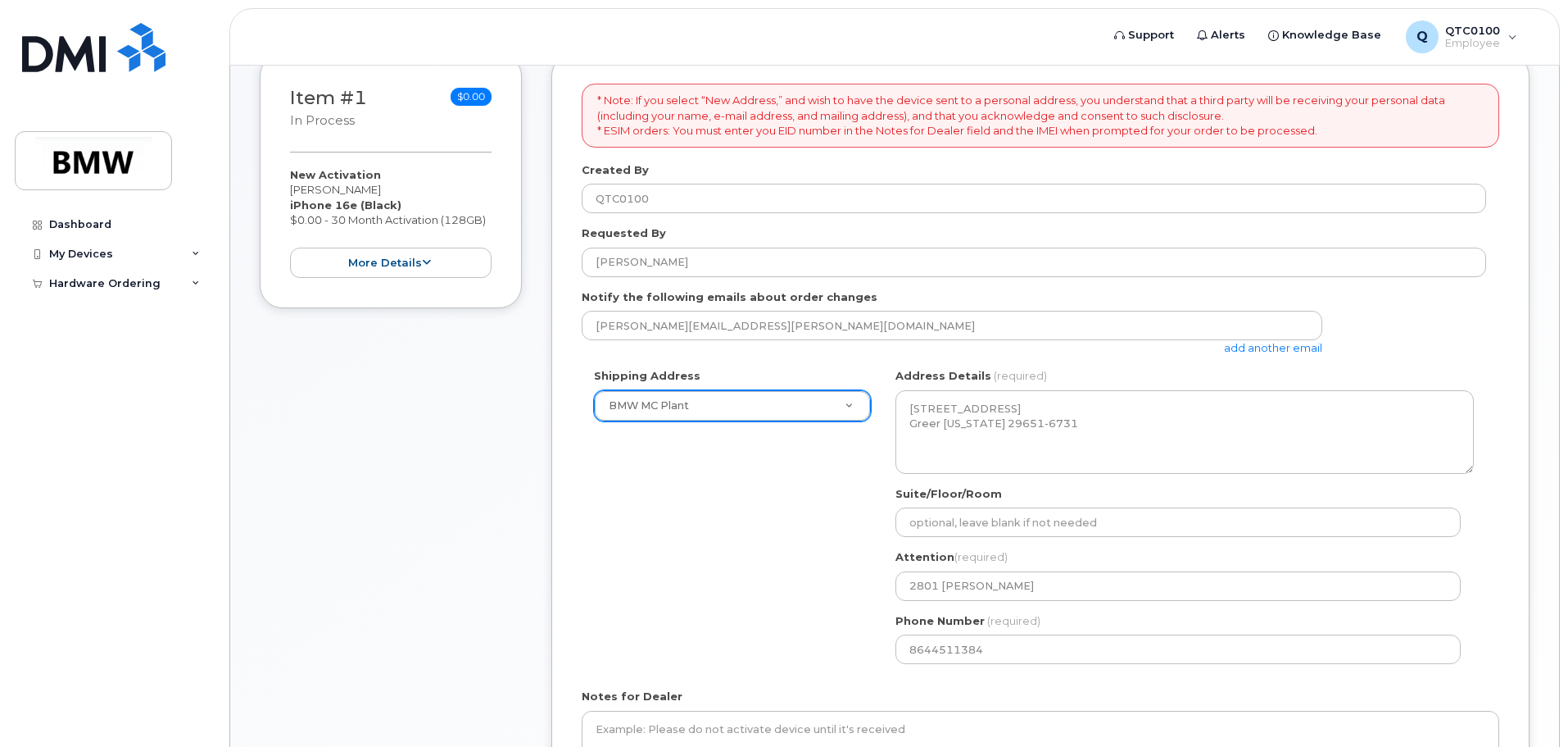
click at [811, 632] on div "Shipping Address BMW MC Plant New Address BMW MC Plant BMW North America Financ…" at bounding box center [1034, 523] width 905 height 309
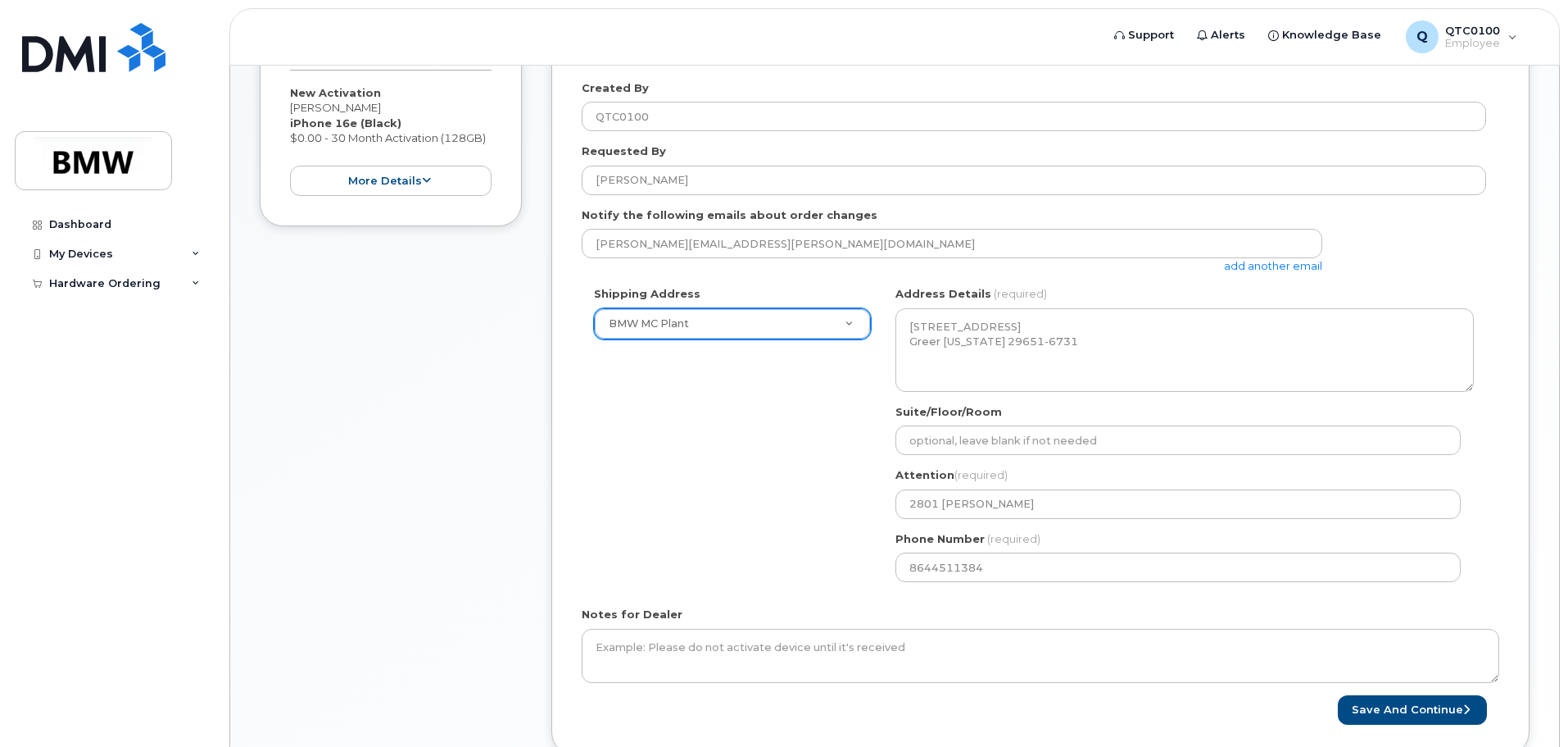
scroll to position [524, 0]
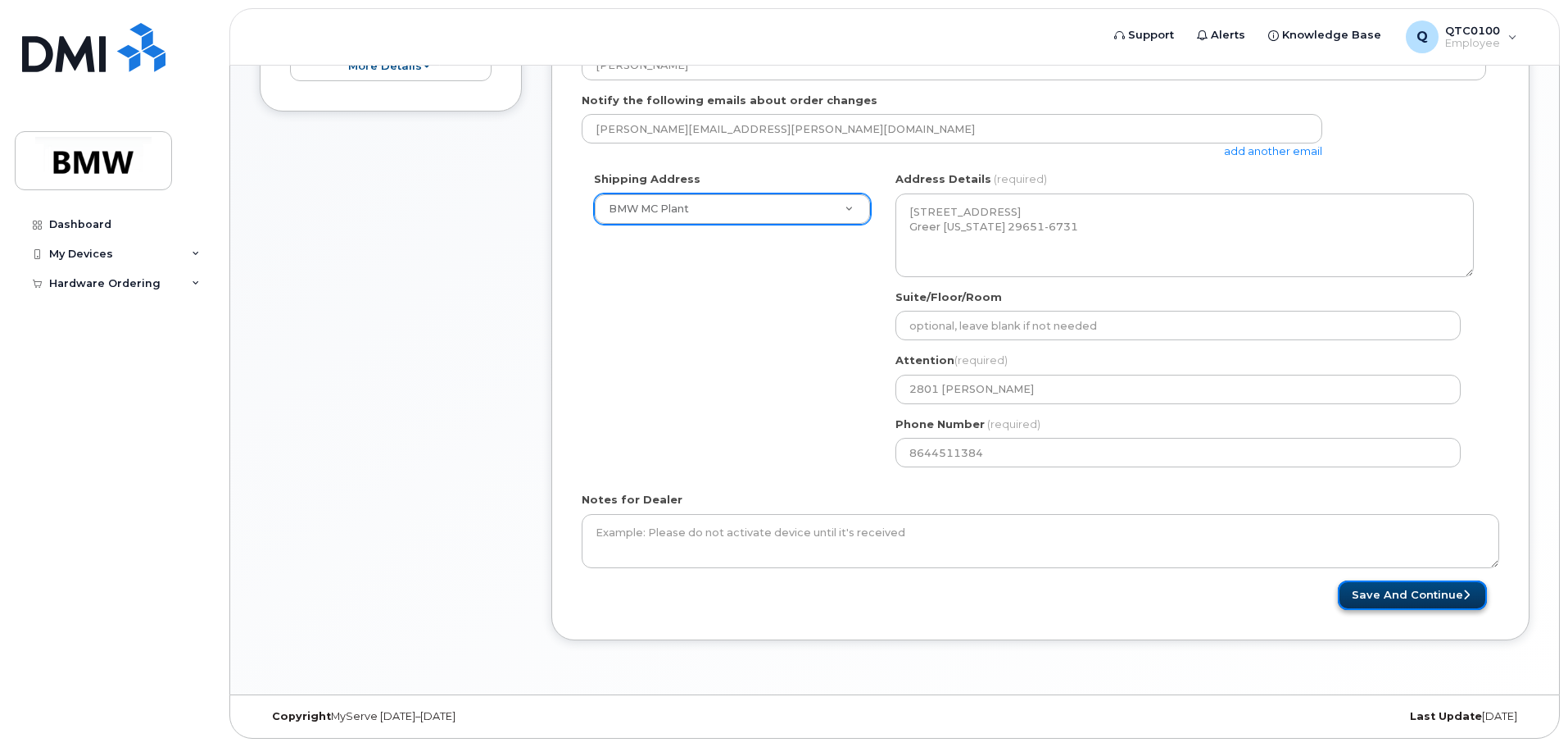
click at [1451, 595] on button "Save and Continue" at bounding box center [1412, 595] width 149 height 30
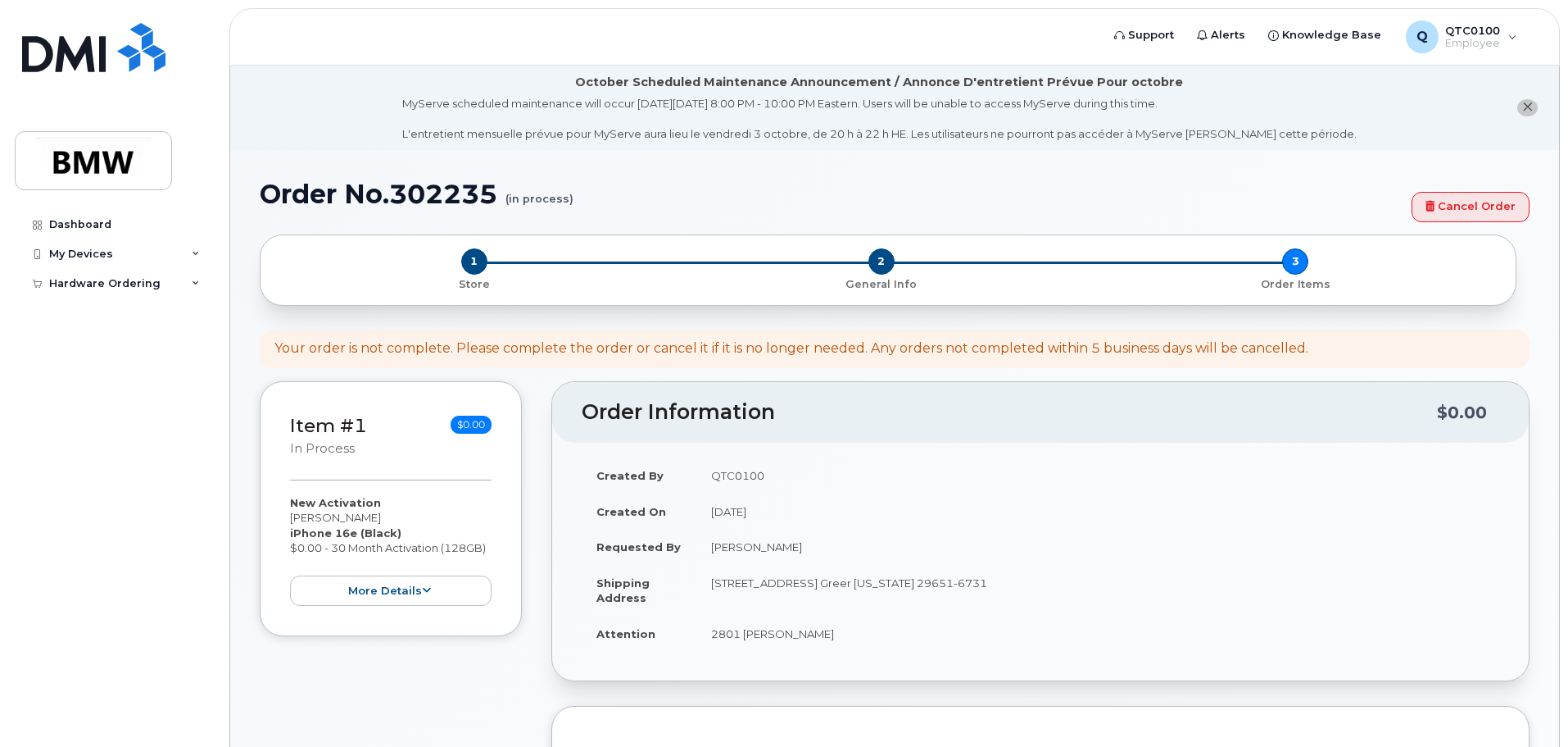
click at [1101, 457] on div "Created By QTC0100 Created On October 1, 2025 Requested By Erin Williams Shippi…" at bounding box center [1040, 562] width 977 height 238
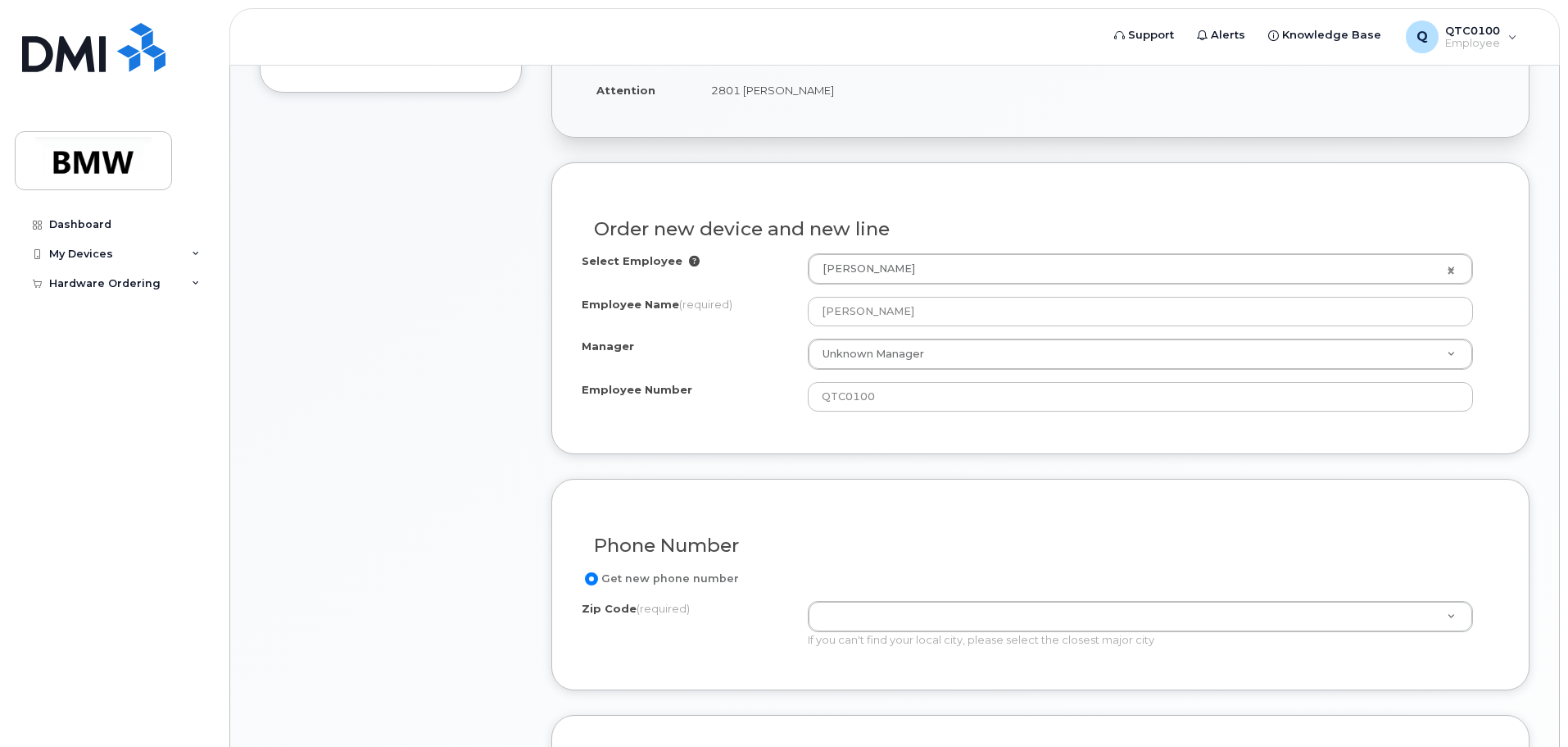
scroll to position [656, 0]
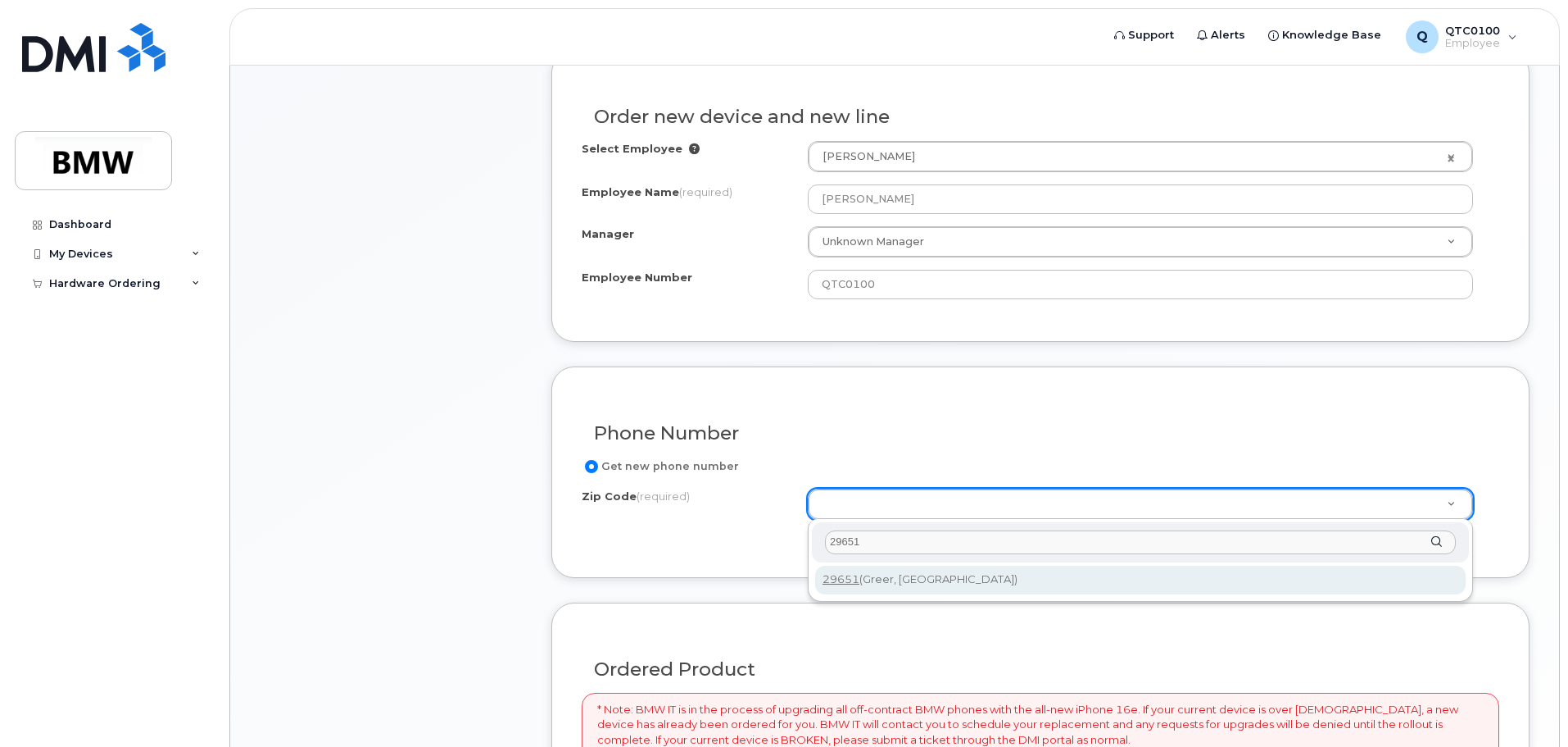
type input "29651"
type input "29651 (Greer, SC)"
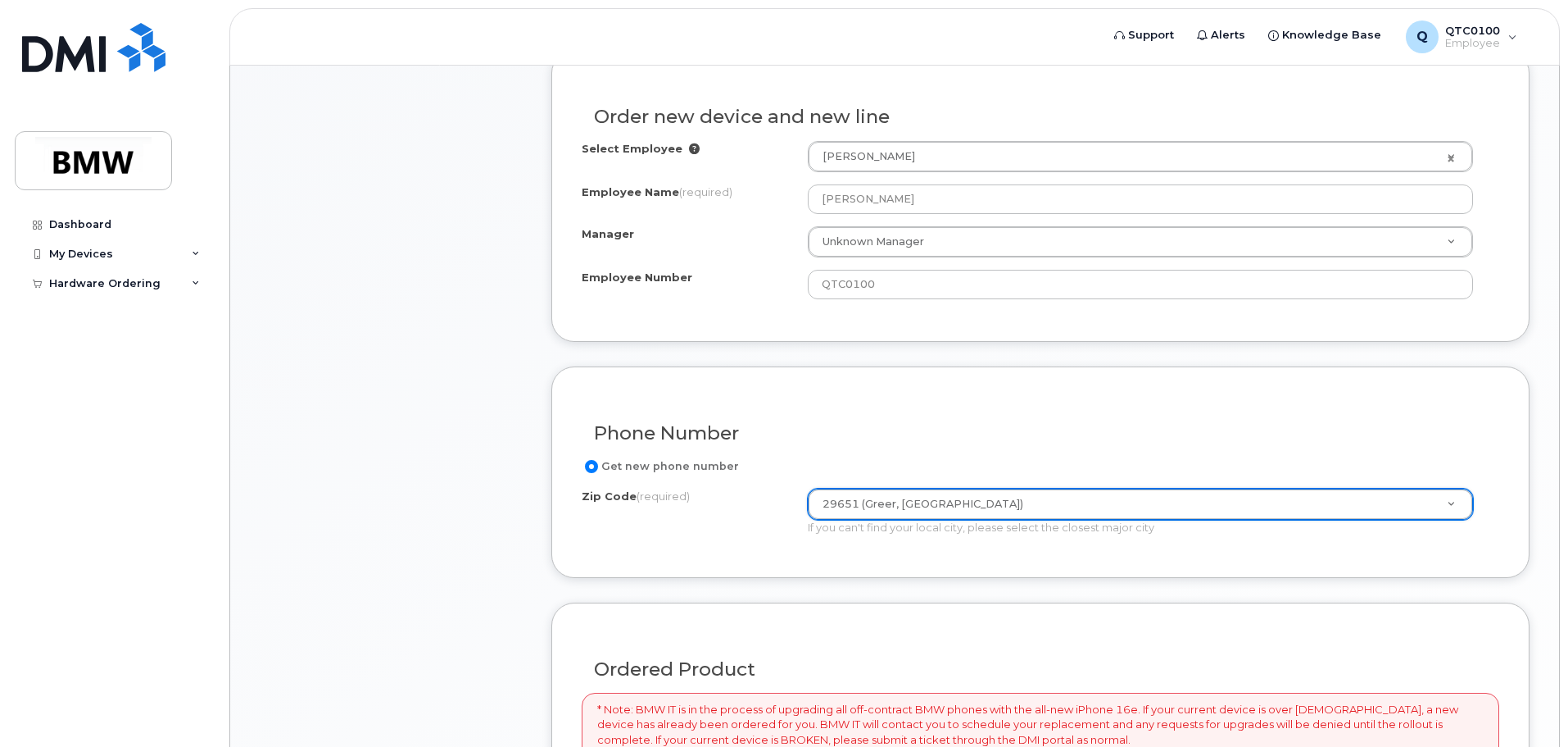
click at [1137, 592] on form "Existing User Additional cost to upgrading the device Selected device is Eligib…" at bounding box center [1040, 625] width 978 height 1150
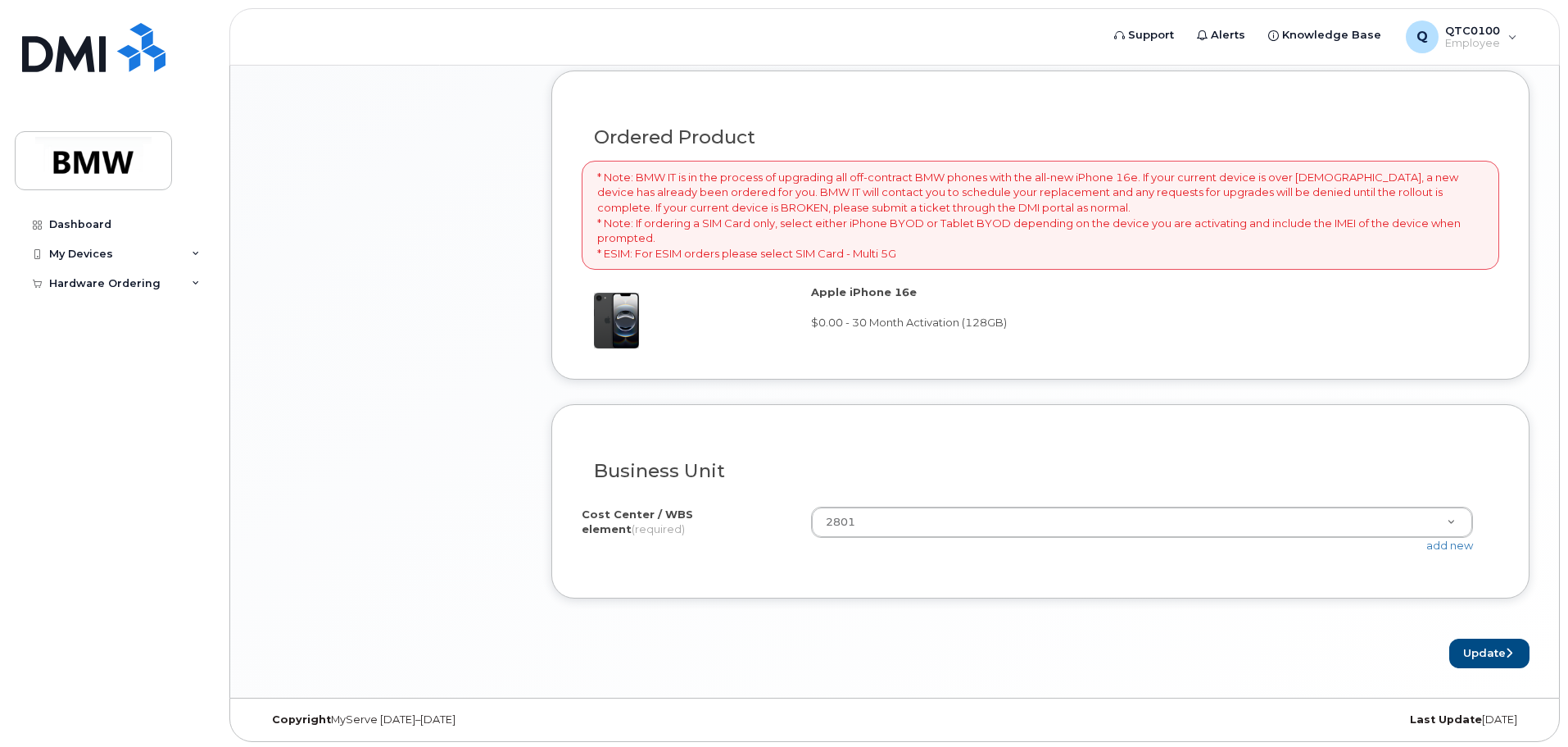
scroll to position [1191, 0]
click at [1476, 645] on button "Update" at bounding box center [1489, 651] width 80 height 30
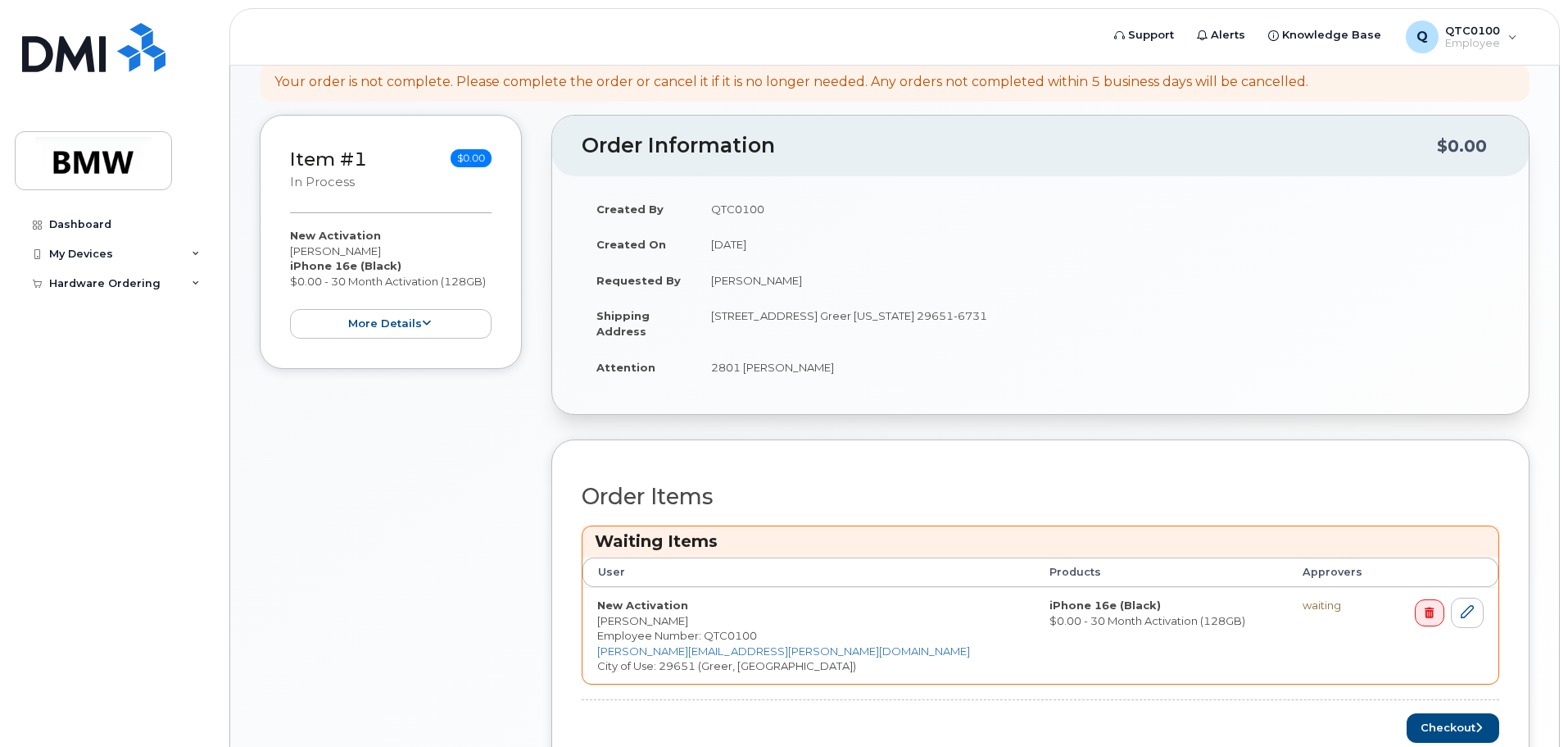
scroll to position [470, 0]
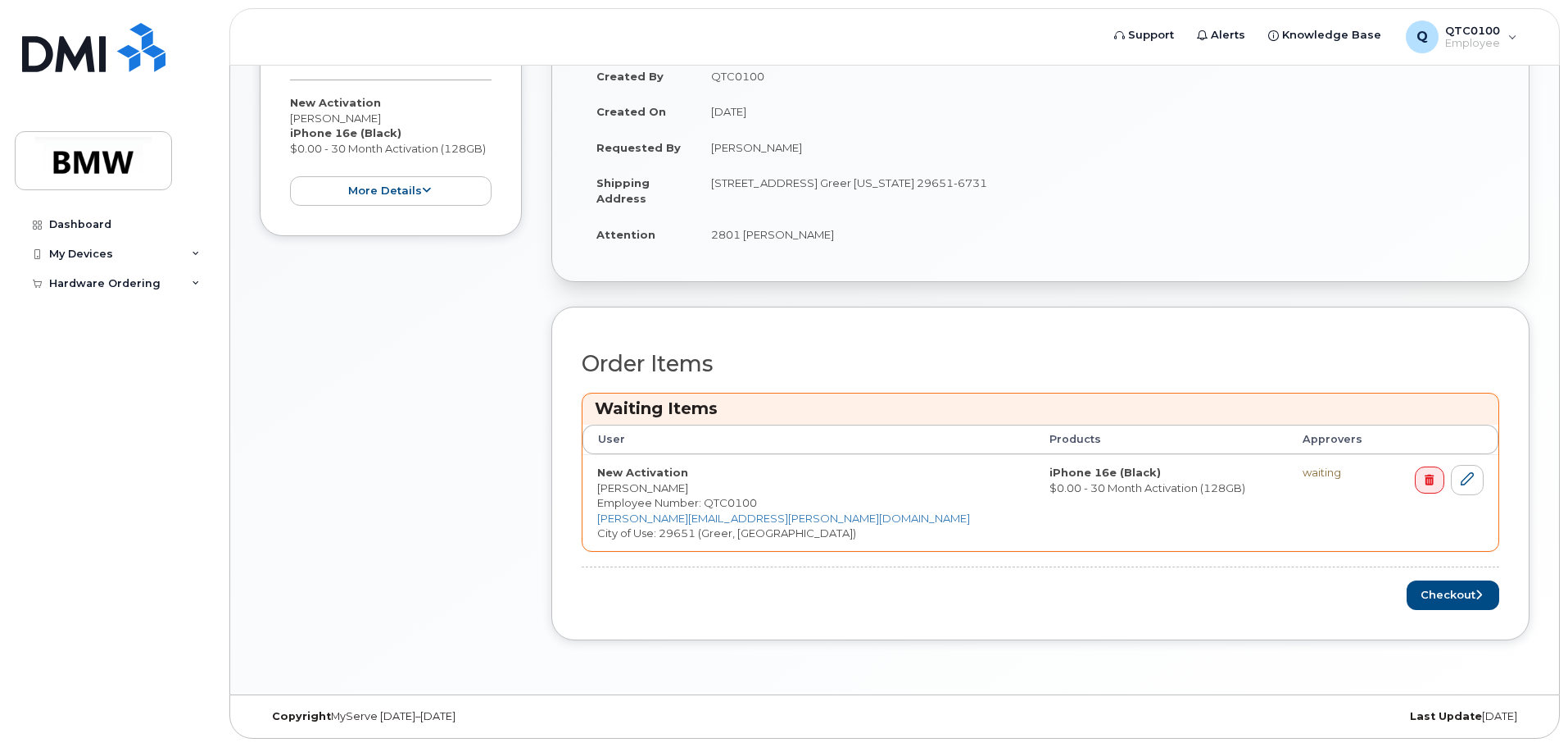
click at [1091, 599] on div "Checkout" at bounding box center [1040, 595] width 918 height 30
click at [1451, 595] on button "Checkout" at bounding box center [1453, 595] width 93 height 30
